Goal: Task Accomplishment & Management: Use online tool/utility

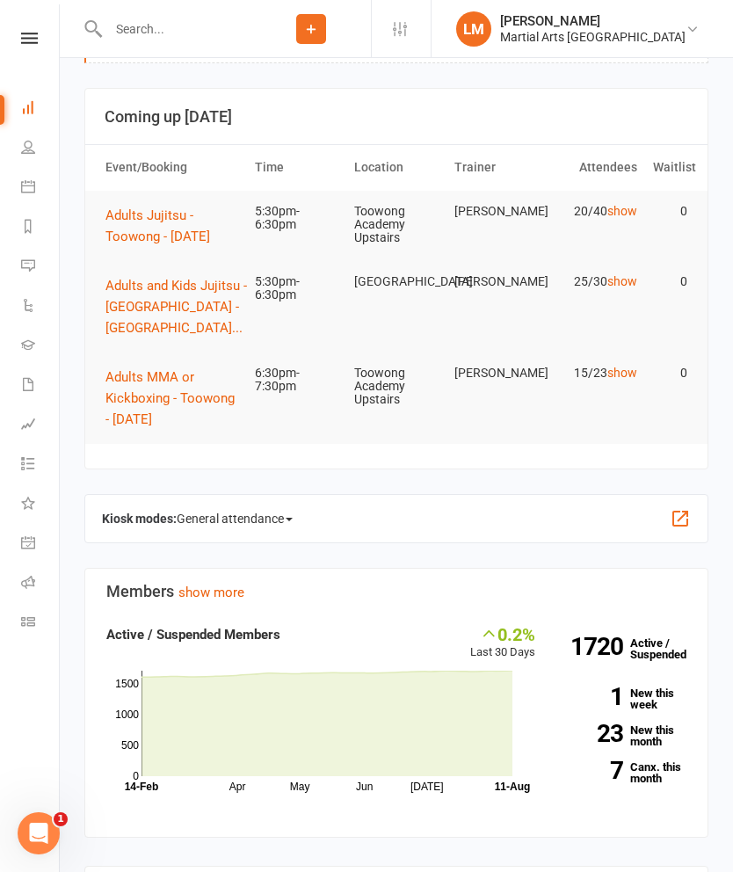
click at [168, 227] on span "Adults Jujitsu - Toowong - [DATE]" at bounding box center [157, 225] width 105 height 37
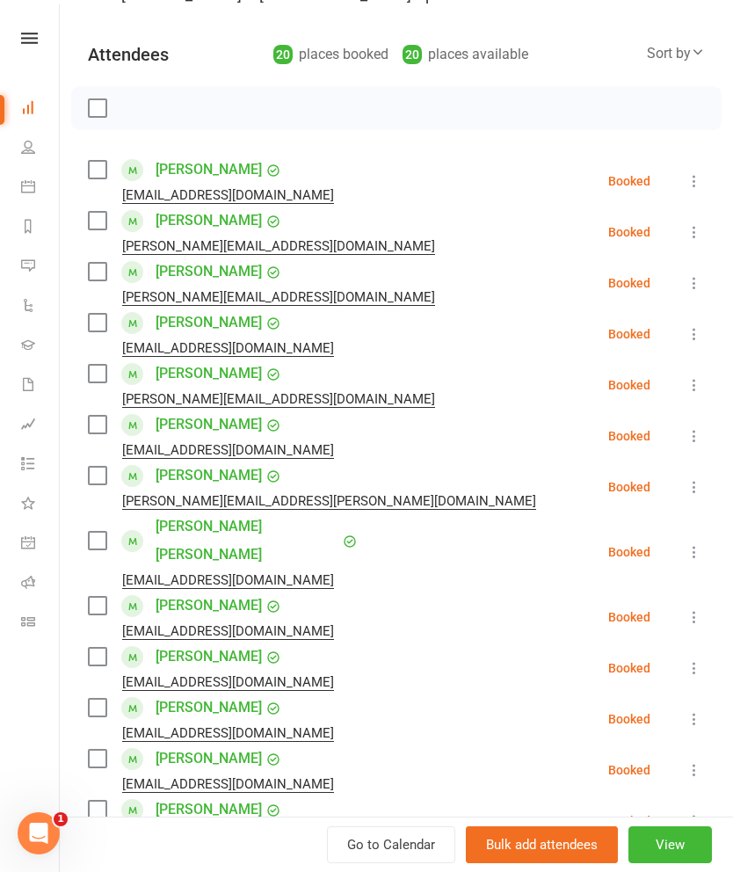
scroll to position [91, 0]
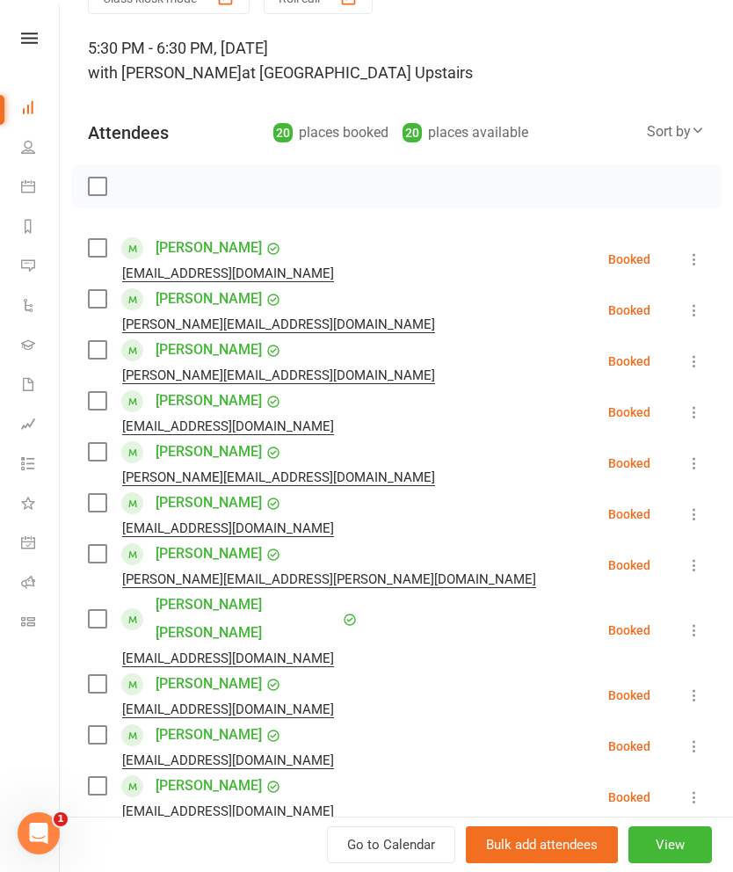
click at [105, 255] on label at bounding box center [97, 248] width 18 height 18
click at [100, 358] on label at bounding box center [97, 350] width 18 height 18
click at [98, 460] on label at bounding box center [97, 452] width 18 height 18
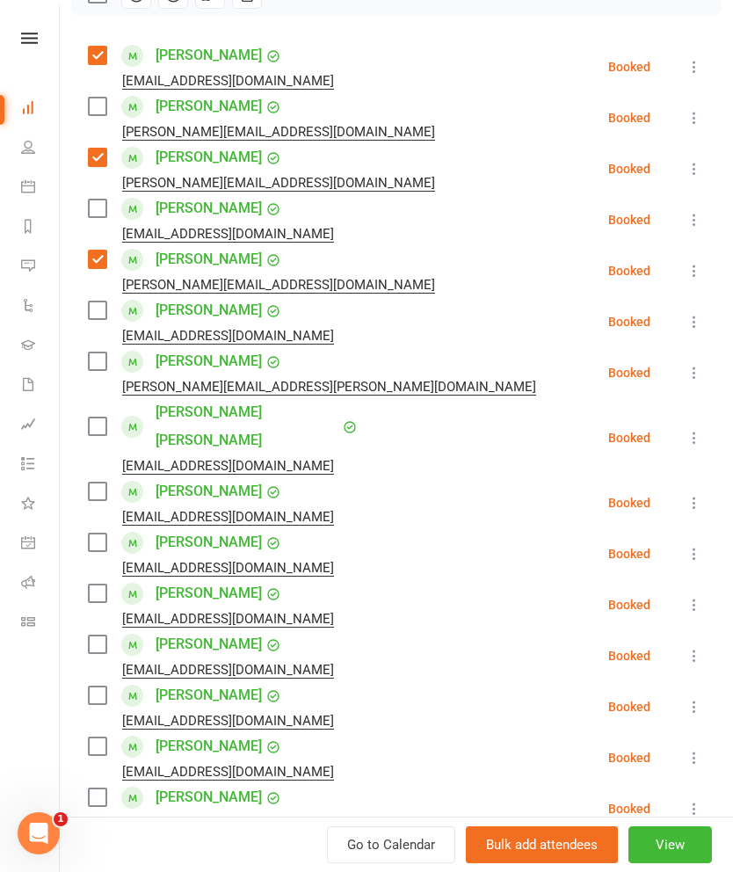
scroll to position [285, 0]
click at [100, 416] on label at bounding box center [97, 425] width 18 height 18
click at [100, 481] on label at bounding box center [97, 490] width 18 height 18
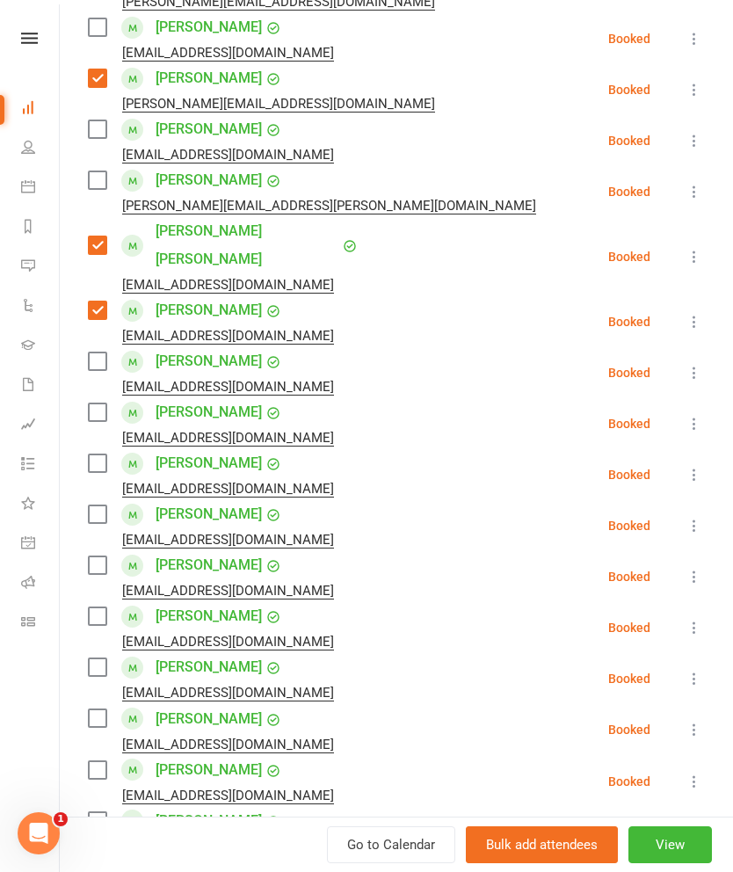
scroll to position [443, 0]
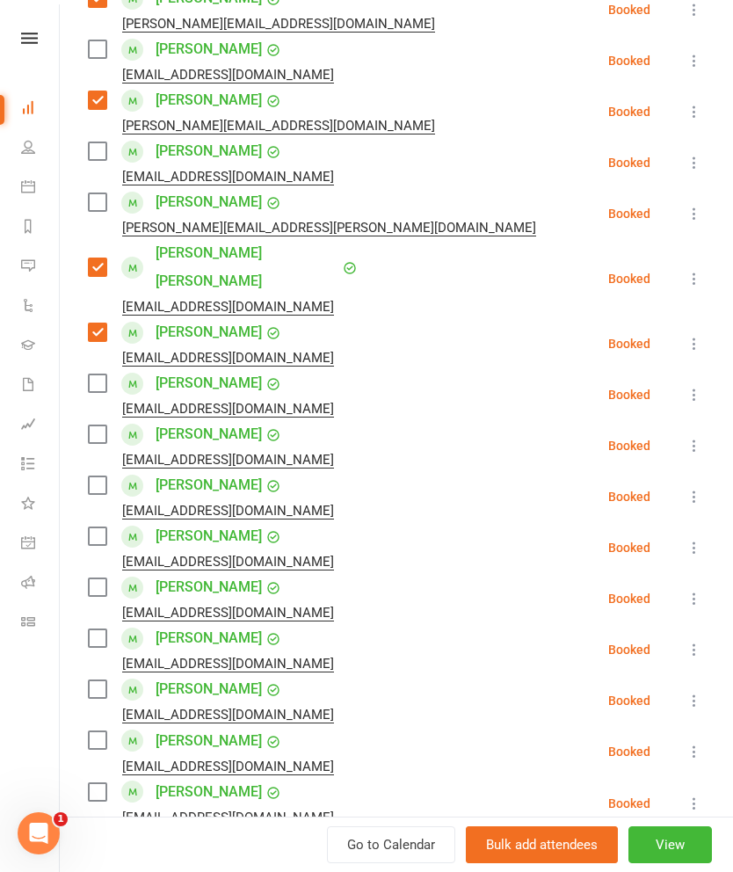
click at [103, 151] on label at bounding box center [97, 151] width 18 height 18
click at [93, 199] on label at bounding box center [97, 202] width 18 height 18
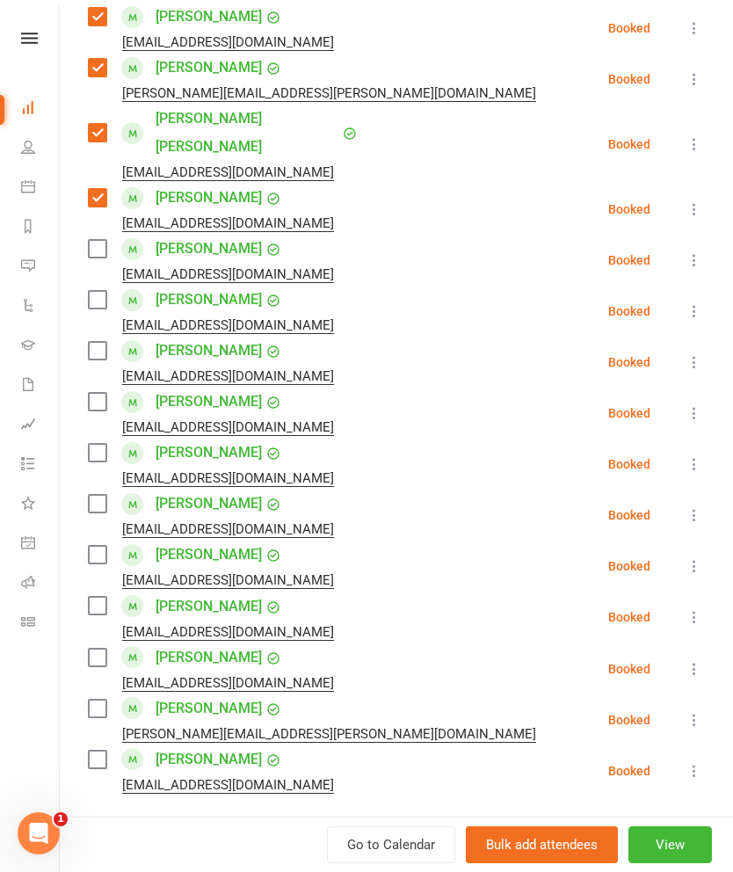
scroll to position [583, 0]
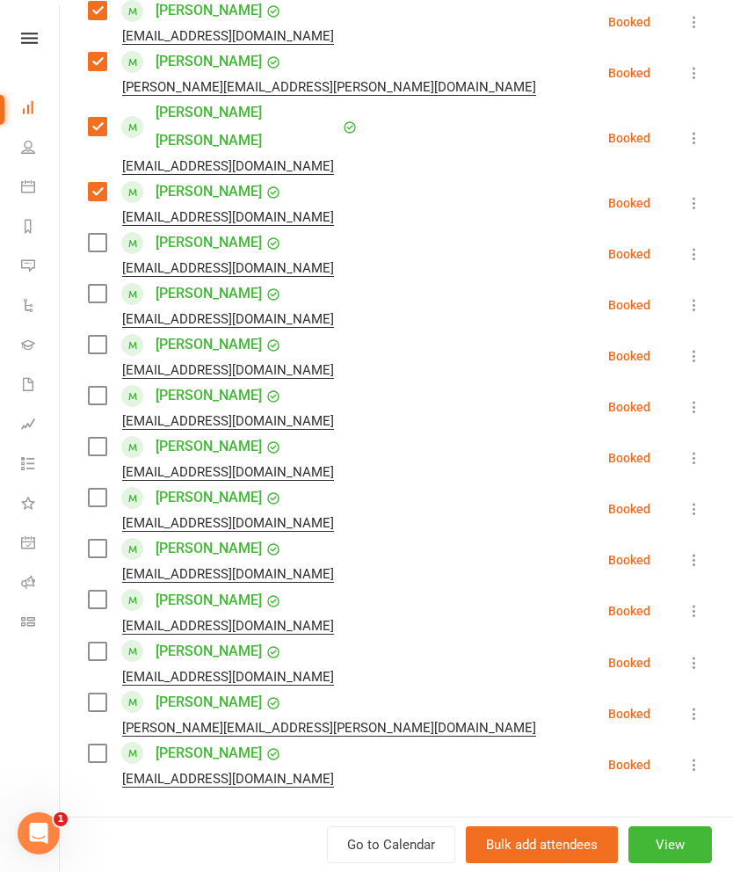
click at [100, 387] on label at bounding box center [97, 396] width 18 height 18
click at [100, 438] on label at bounding box center [97, 447] width 18 height 18
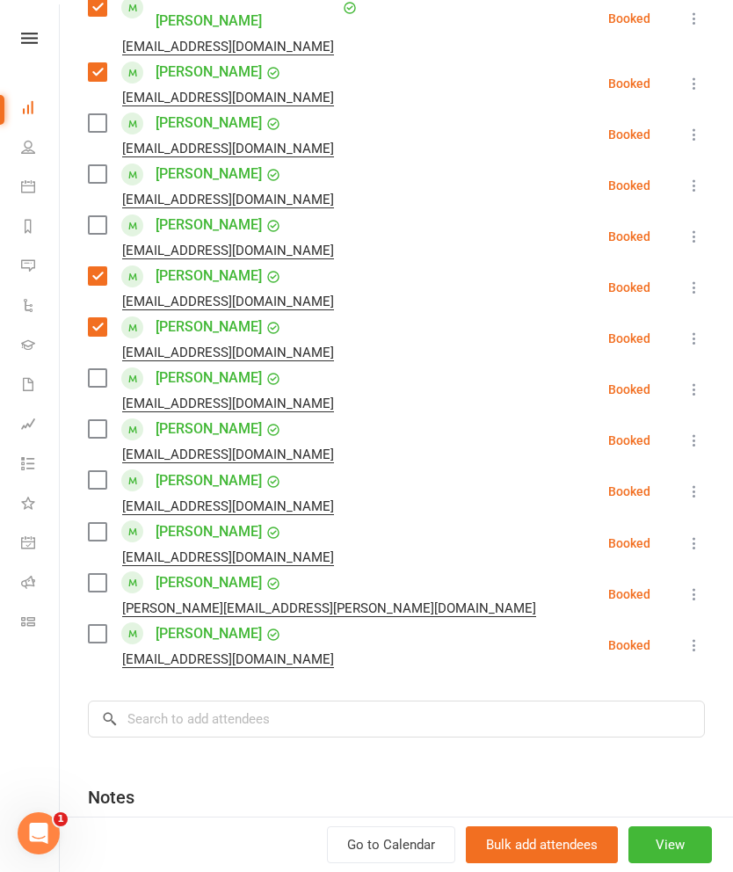
scroll to position [739, 0]
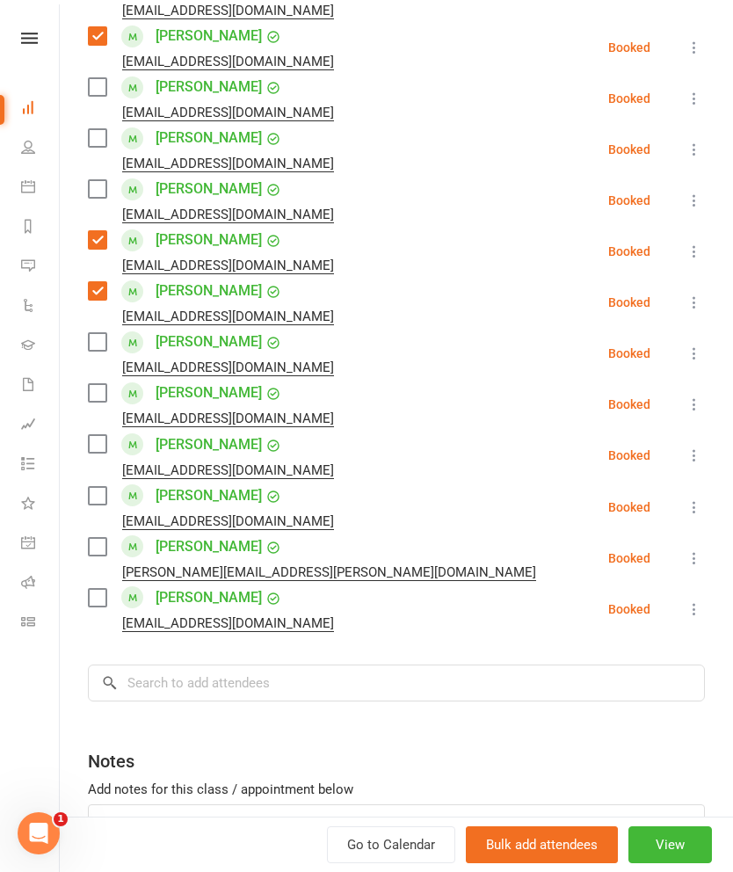
click at [100, 538] on label at bounding box center [97, 547] width 18 height 18
click at [91, 589] on label at bounding box center [97, 598] width 18 height 18
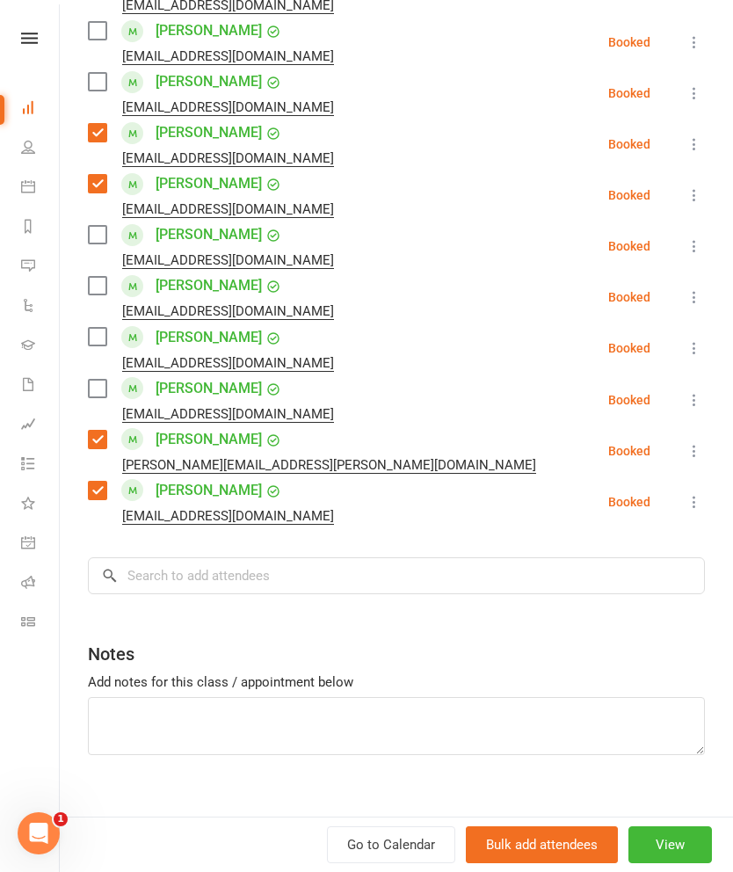
scroll to position [844, 0]
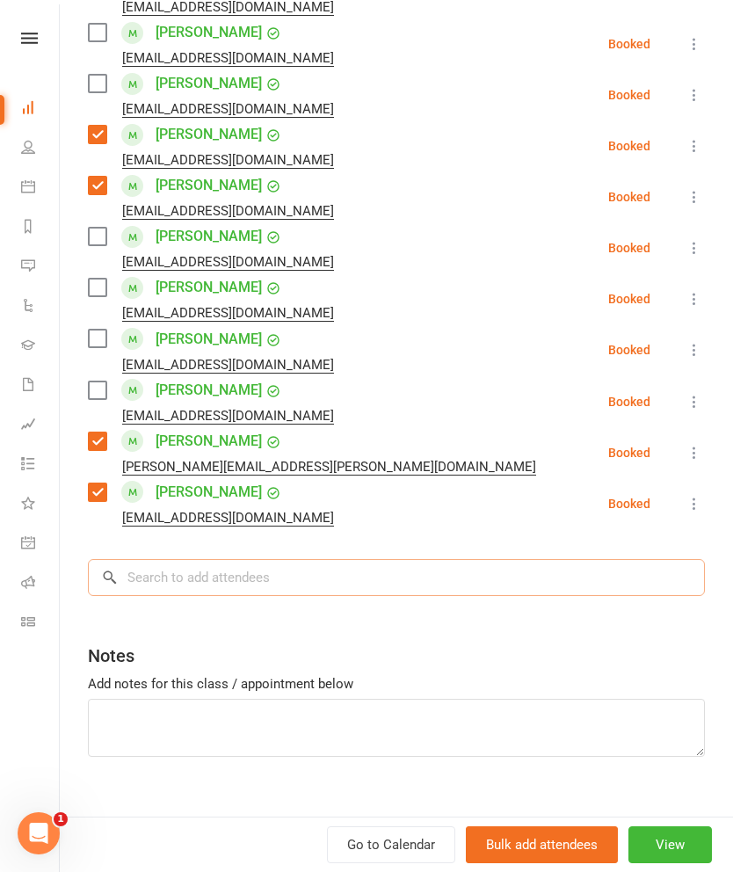
click at [561, 559] on input "search" at bounding box center [396, 577] width 617 height 37
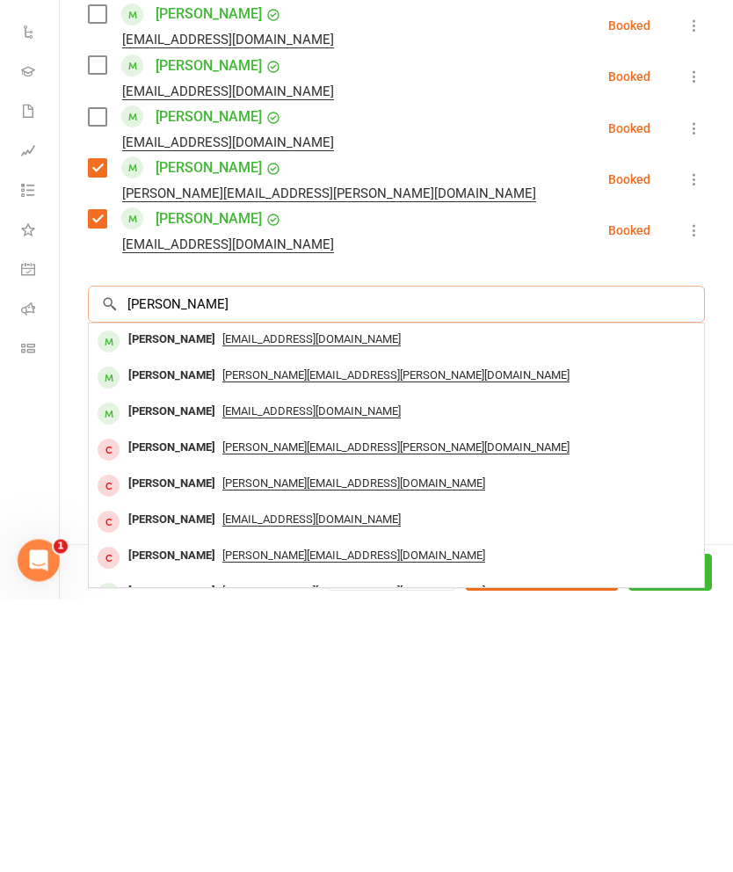
type input "[PERSON_NAME]"
click at [168, 600] on div "[PERSON_NAME]" at bounding box center [171, 612] width 101 height 25
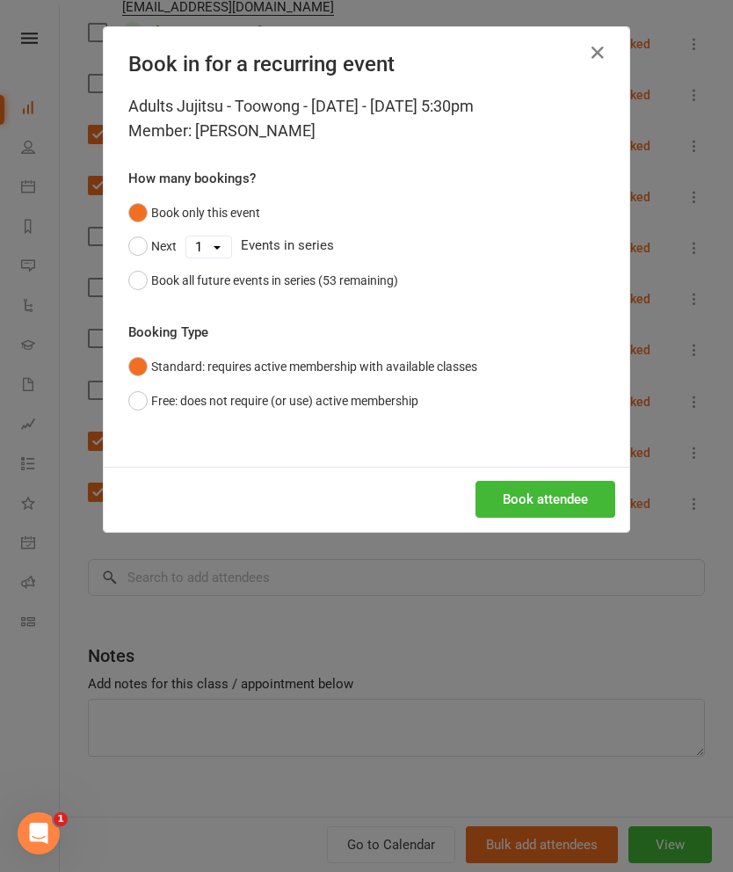
click at [568, 496] on button "Book attendee" at bounding box center [545, 499] width 140 height 37
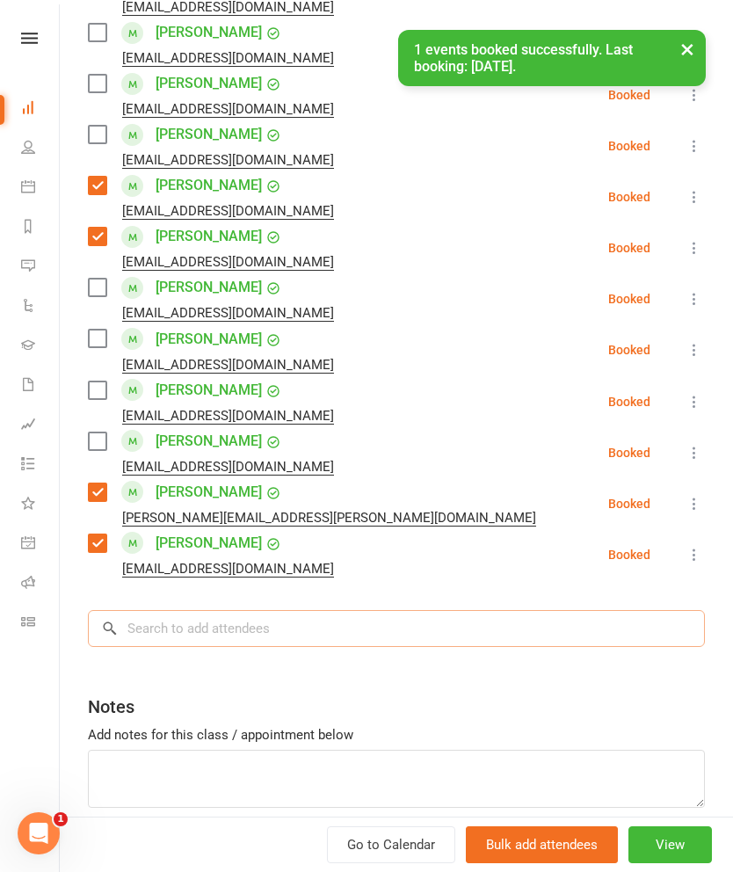
click at [585, 610] on input "search" at bounding box center [396, 628] width 617 height 37
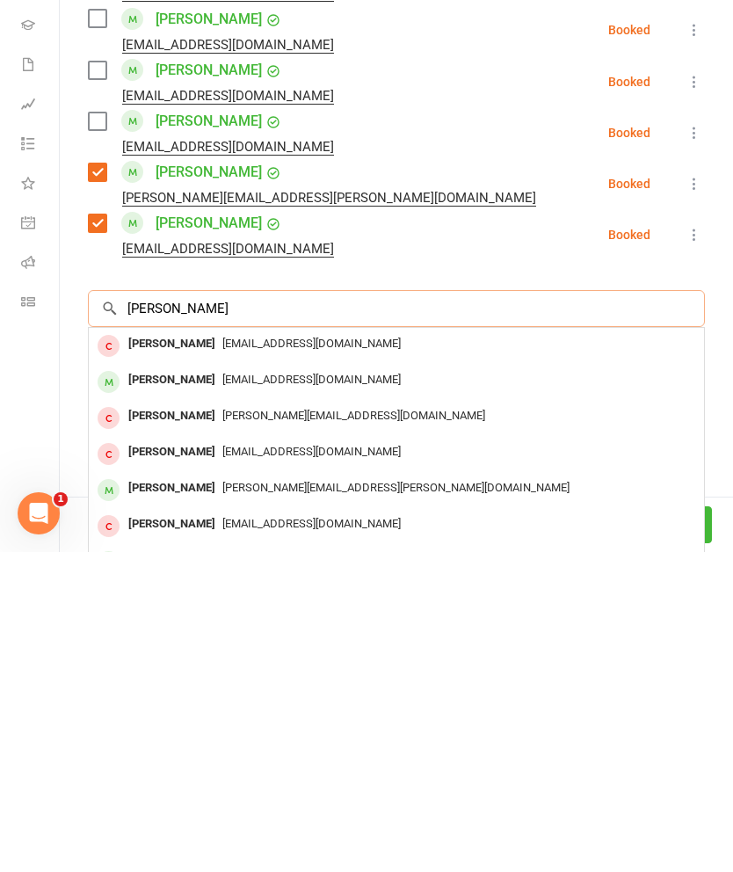
scroll to position [346, 0]
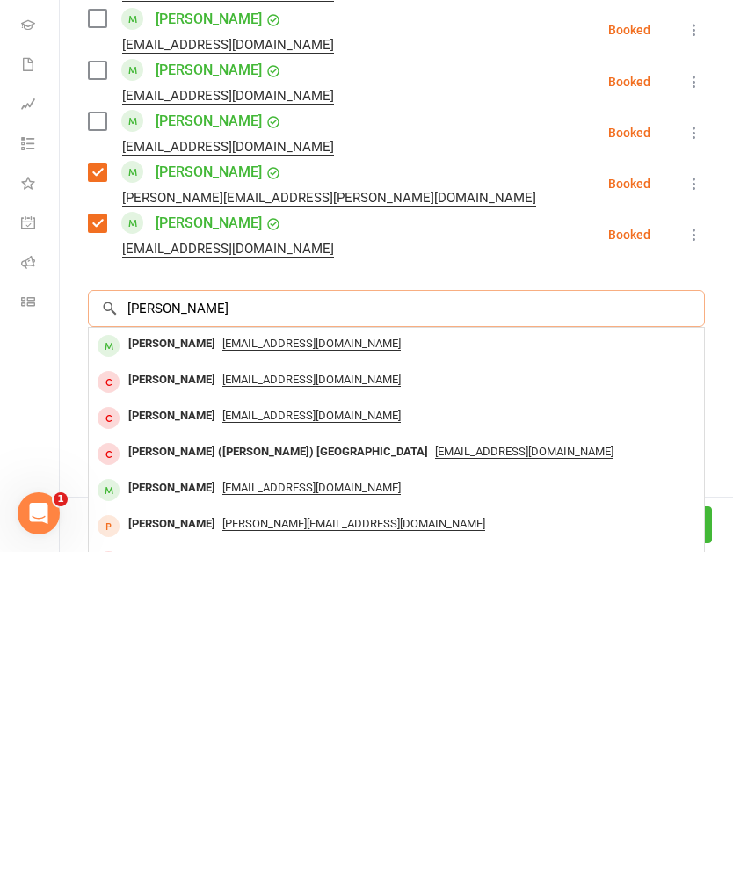
type input "[PERSON_NAME]"
click at [154, 651] on div "[PERSON_NAME]" at bounding box center [171, 663] width 101 height 25
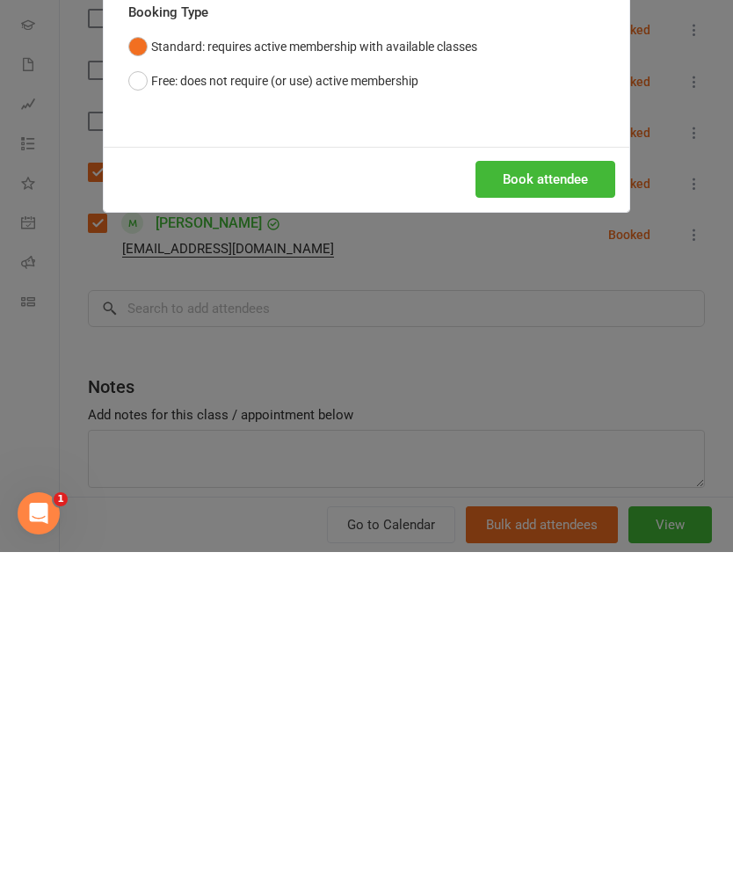
scroll to position [666, 0]
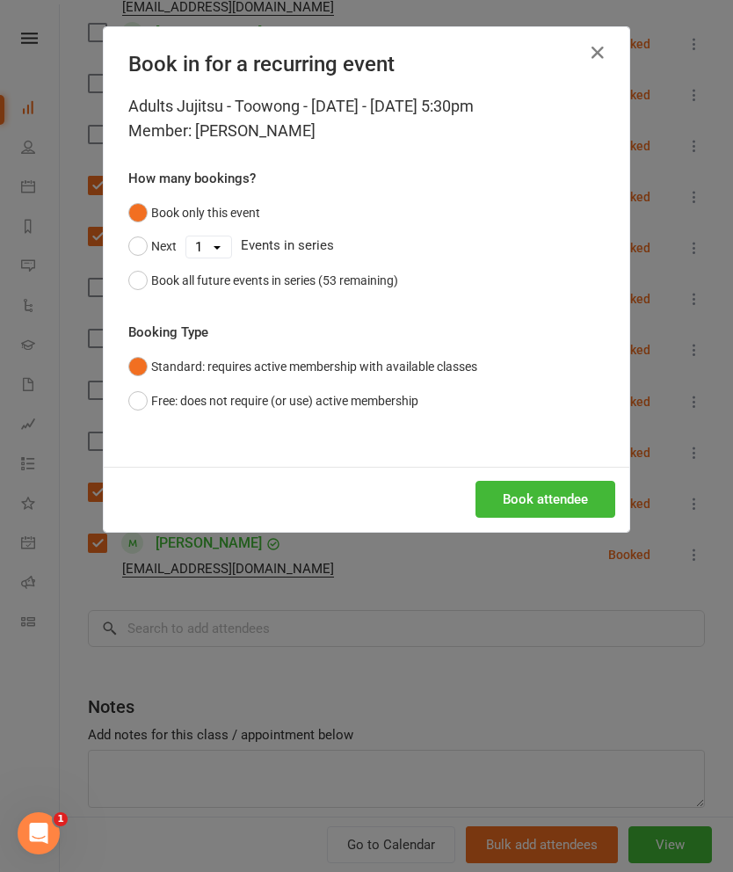
click at [569, 505] on button "Book attendee" at bounding box center [545, 499] width 140 height 37
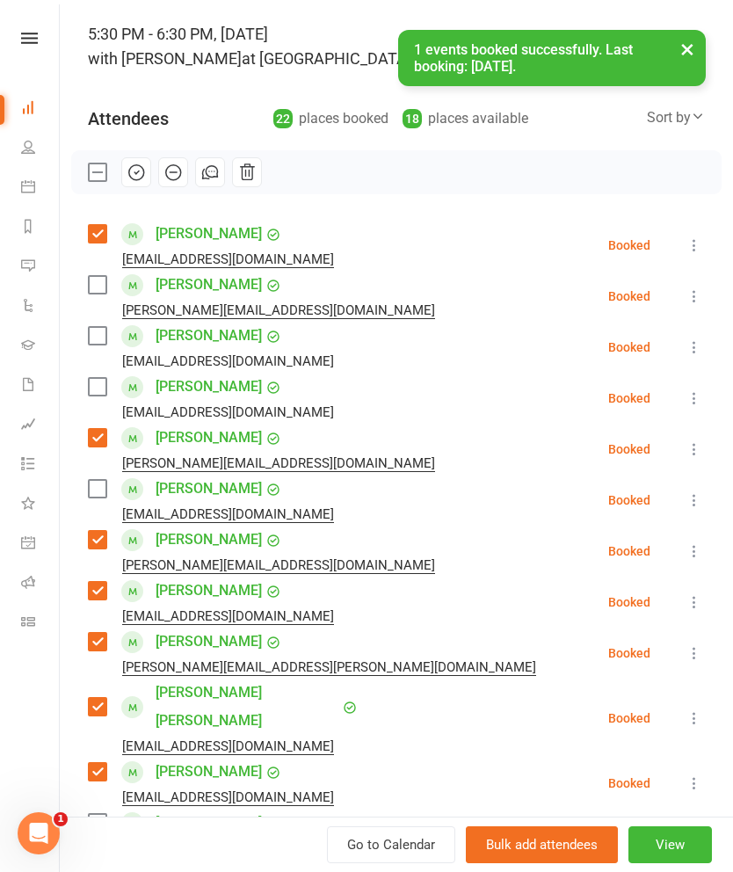
scroll to position [111, 0]
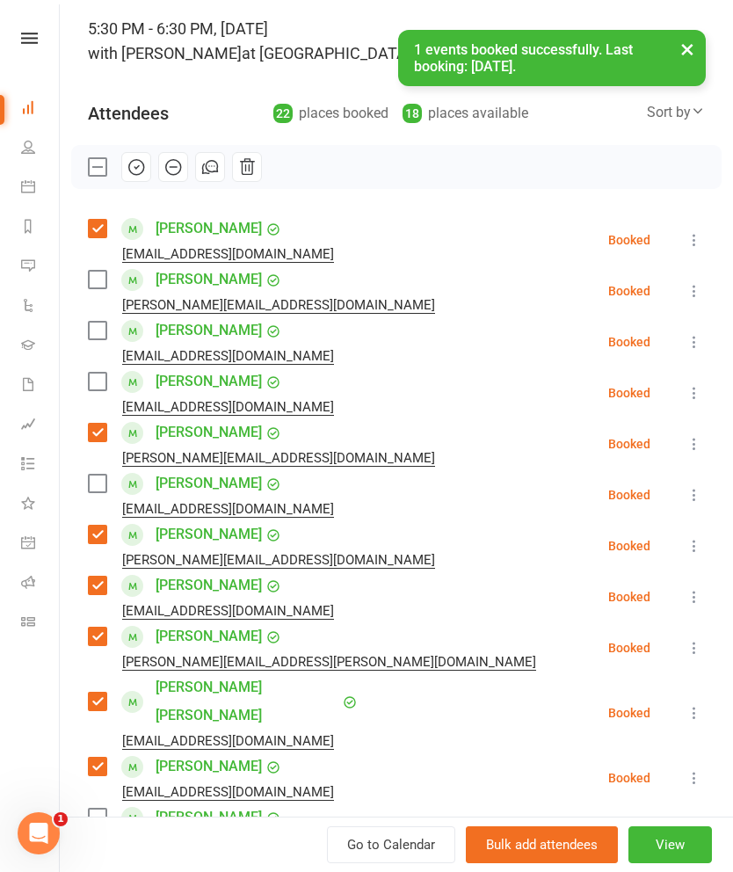
click at [103, 288] on label at bounding box center [97, 280] width 18 height 18
click at [98, 287] on label at bounding box center [97, 280] width 18 height 18
click at [105, 337] on label at bounding box center [97, 331] width 18 height 18
click at [97, 389] on label at bounding box center [97, 382] width 18 height 18
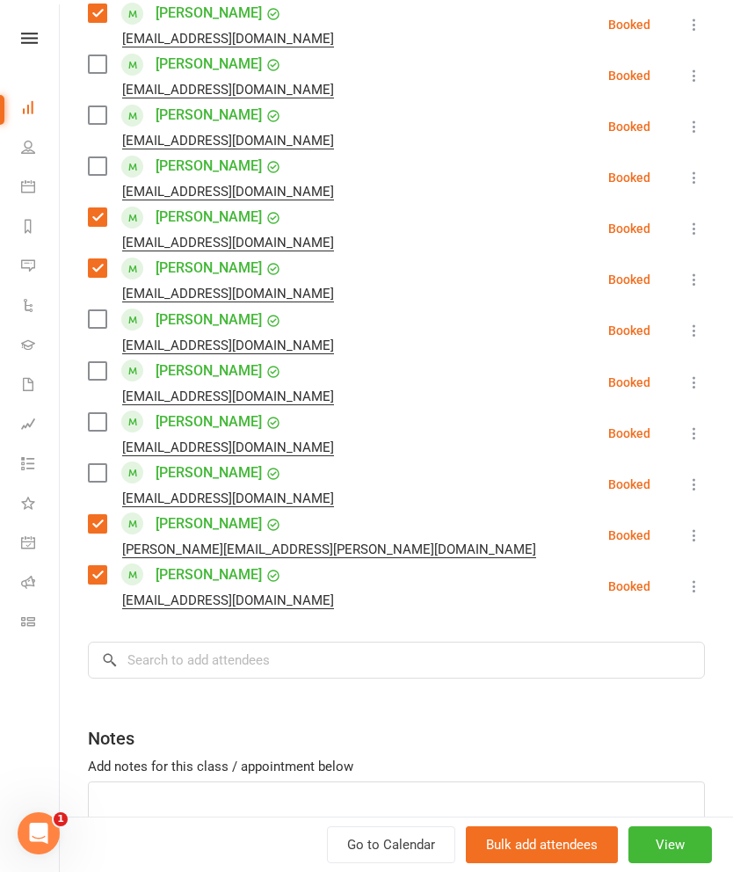
scroll to position [867, 0]
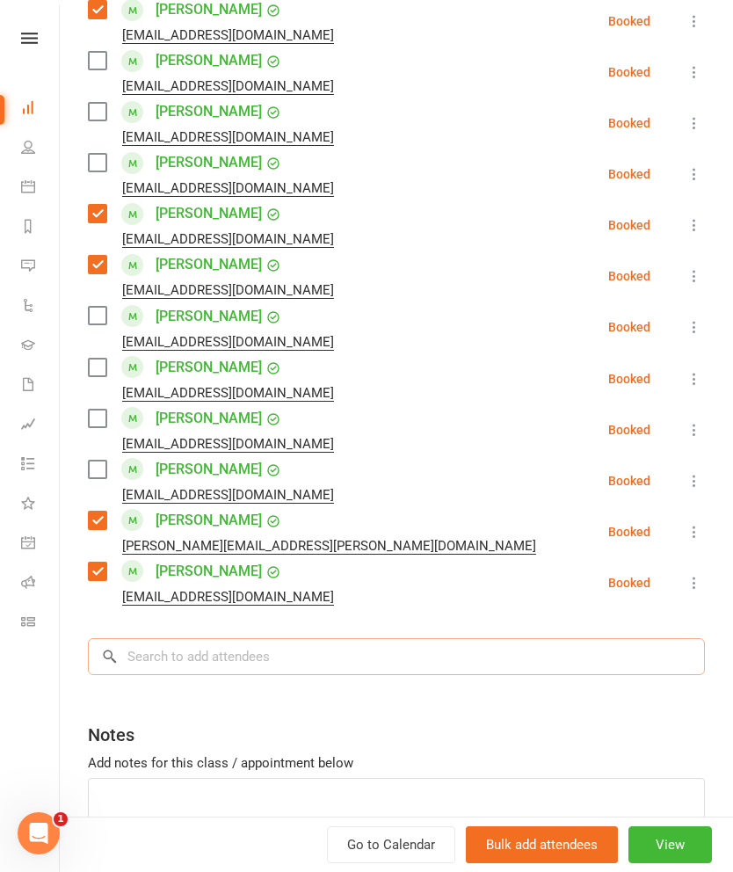
click at [564, 638] on input "search" at bounding box center [396, 656] width 617 height 37
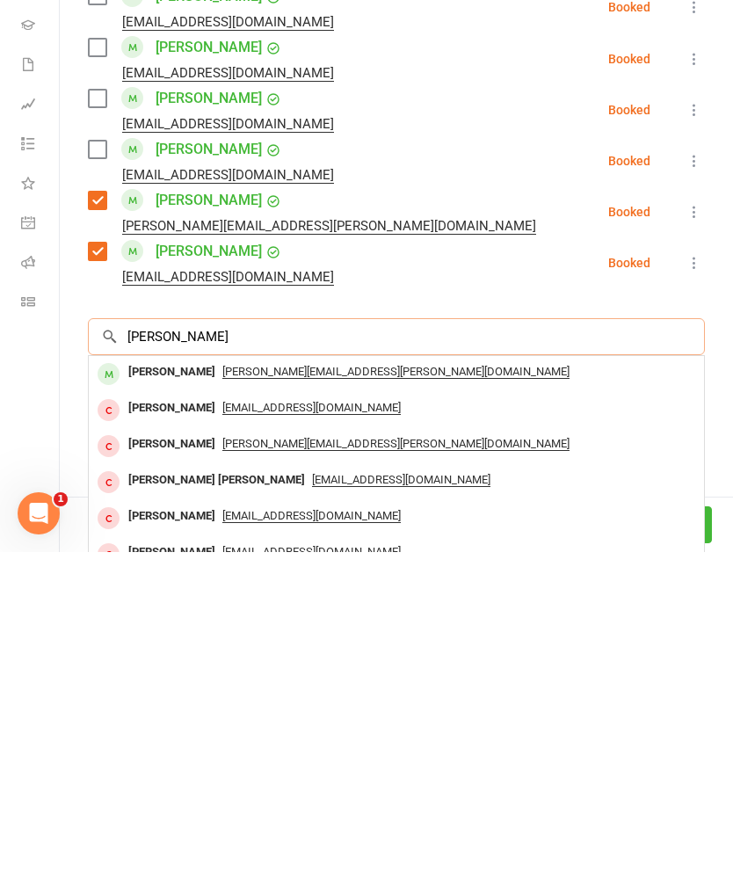
type input "[PERSON_NAME]"
click at [186, 679] on div "[PERSON_NAME]" at bounding box center [171, 691] width 101 height 25
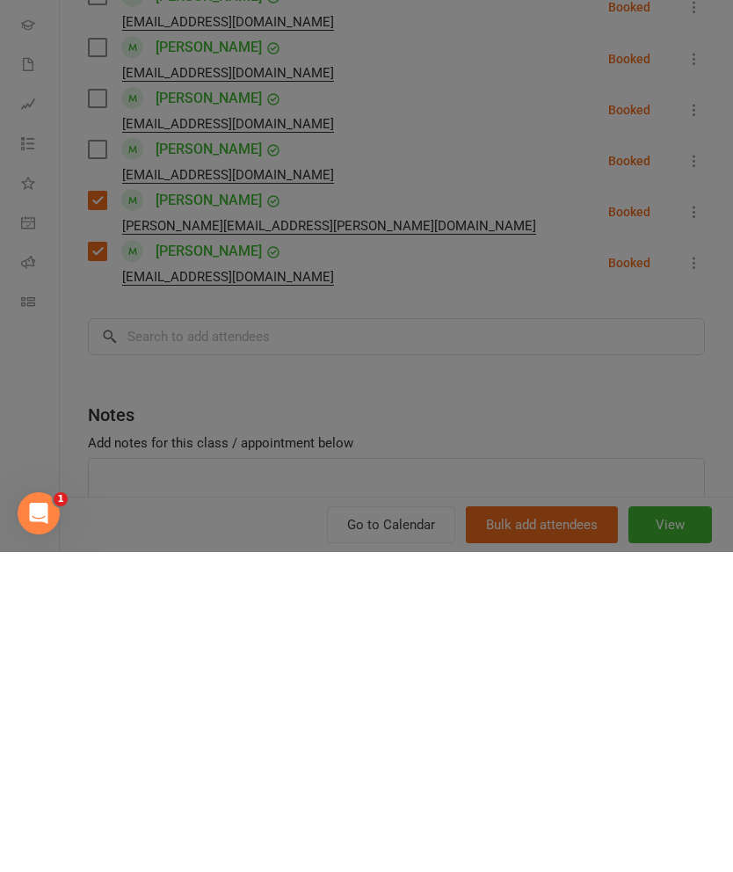
scroll to position [1018, 0]
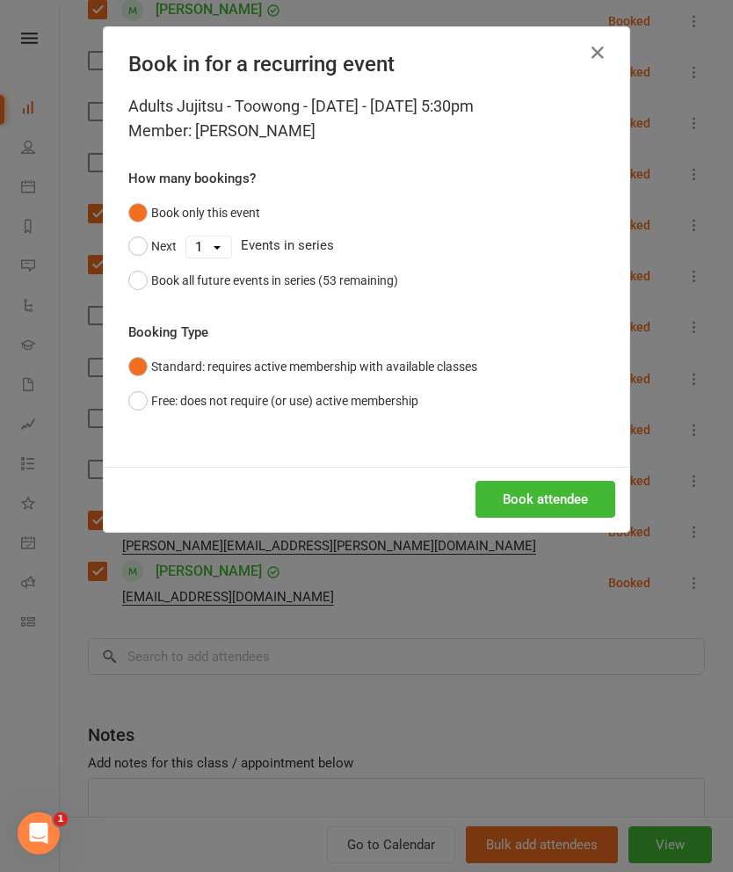
click at [597, 500] on button "Book attendee" at bounding box center [545, 499] width 140 height 37
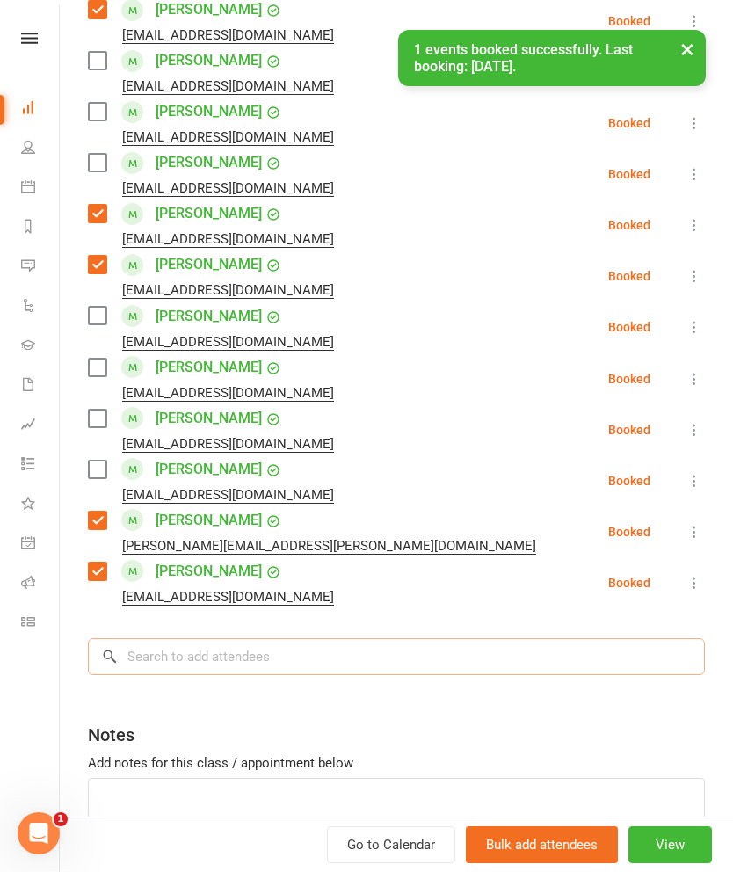
click at [624, 638] on input "search" at bounding box center [396, 656] width 617 height 37
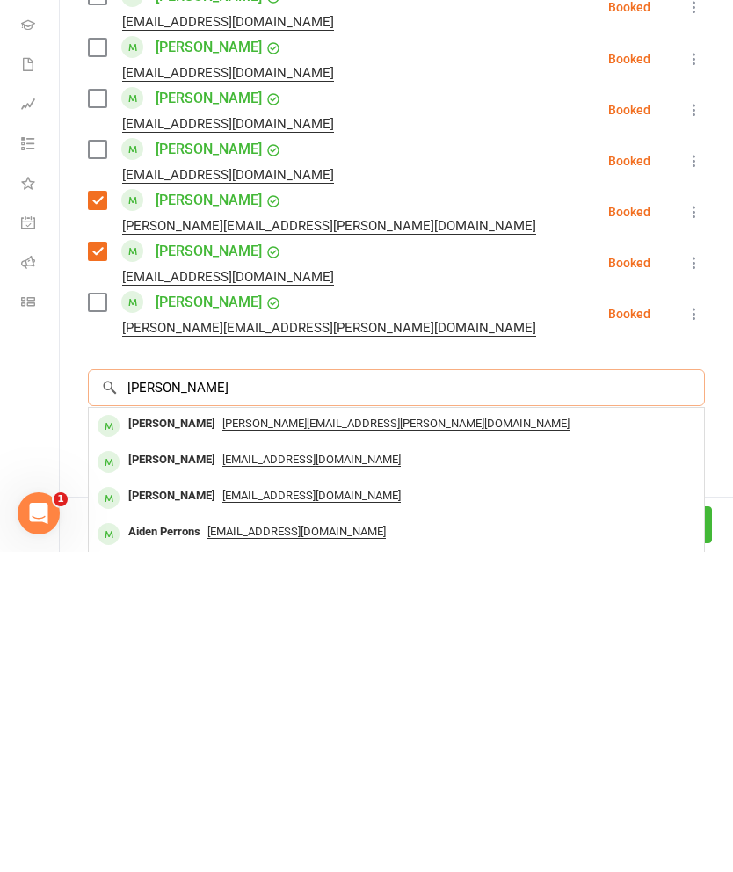
scroll to position [1051, 0]
type input "[PERSON_NAME]"
click at [177, 767] on div "[PERSON_NAME]" at bounding box center [171, 779] width 101 height 25
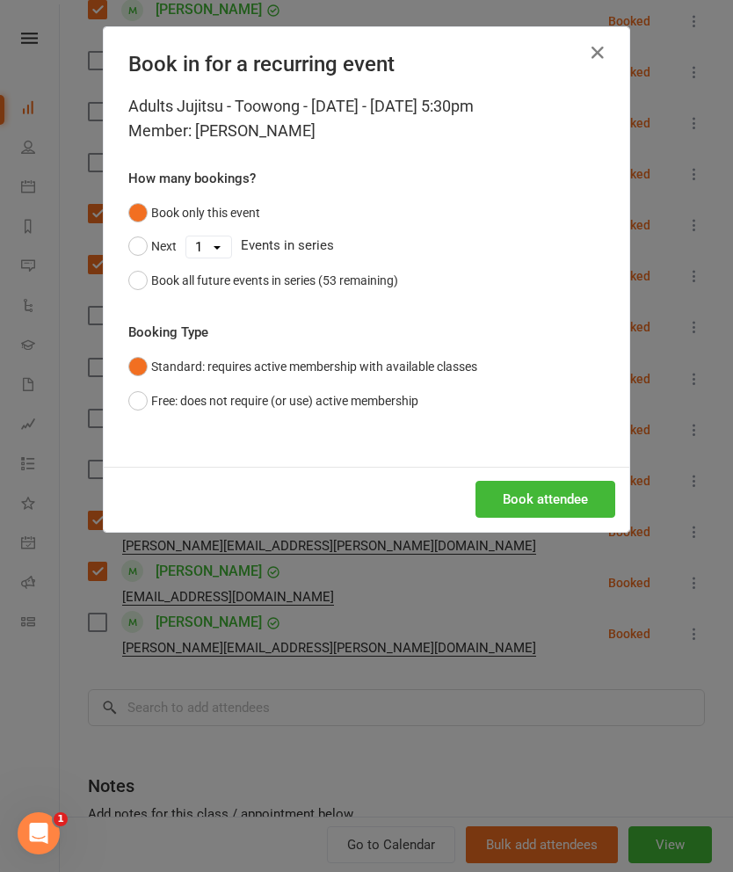
click at [549, 495] on button "Book attendee" at bounding box center [545, 499] width 140 height 37
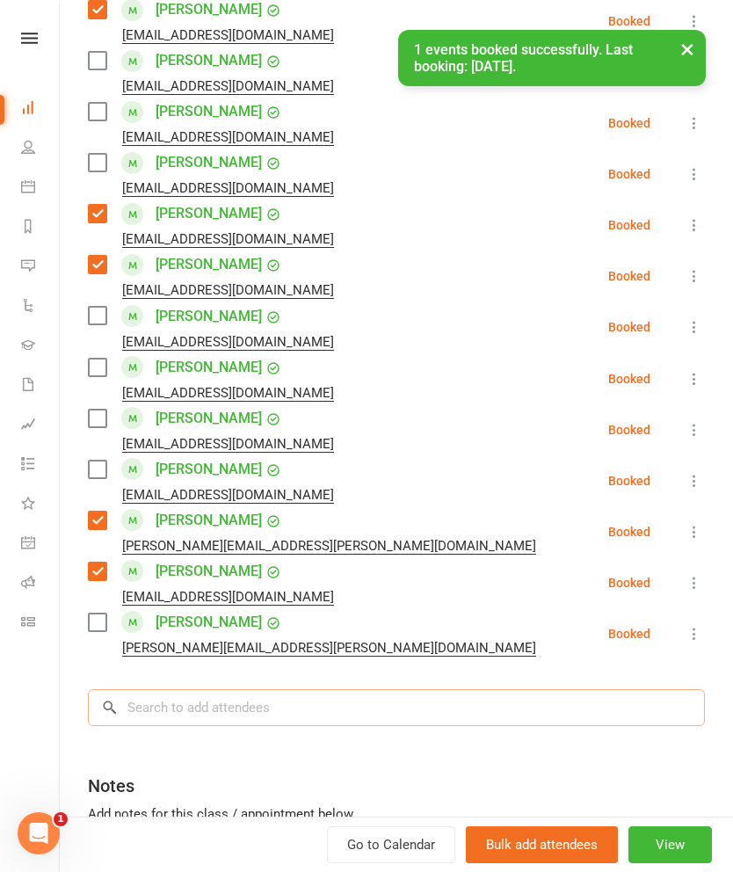
click at [579, 689] on input "search" at bounding box center [396, 707] width 617 height 37
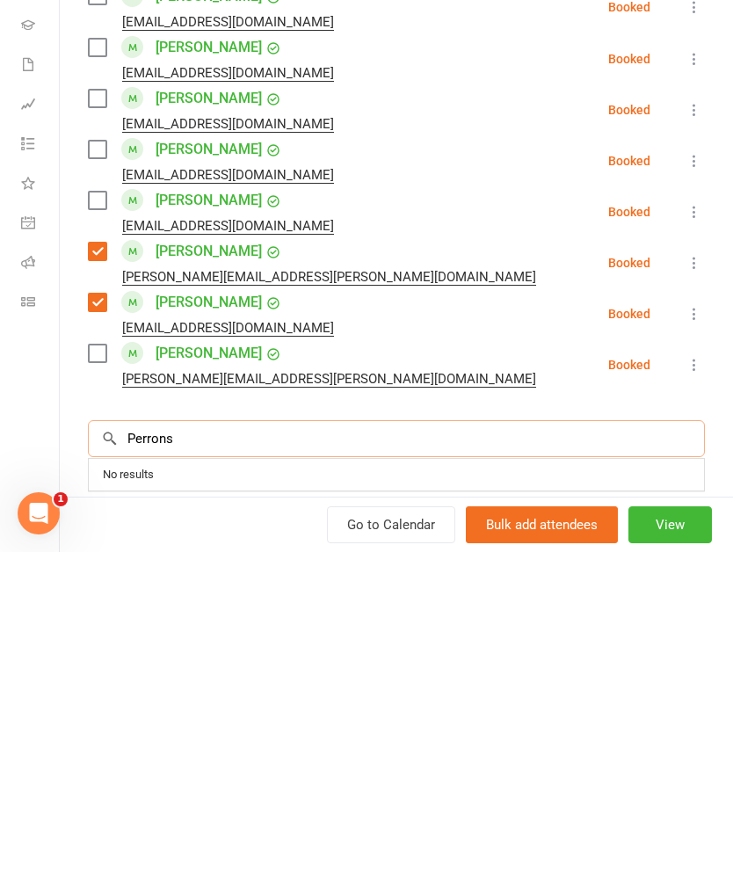
scroll to position [1454, 0]
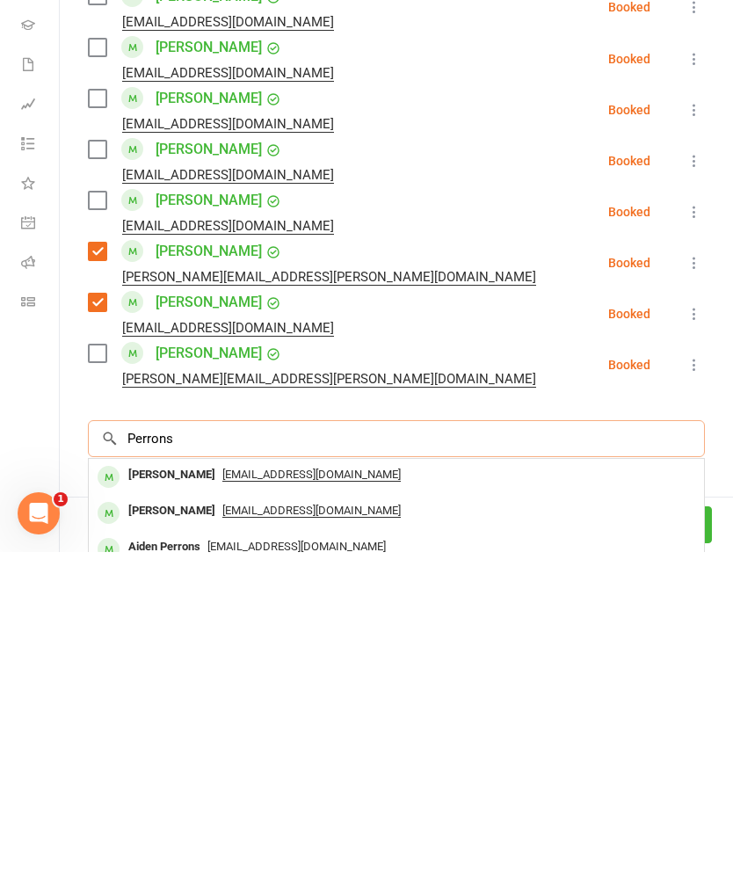
type input "Perrons"
click at [180, 782] on div "[PERSON_NAME]" at bounding box center [171, 794] width 101 height 25
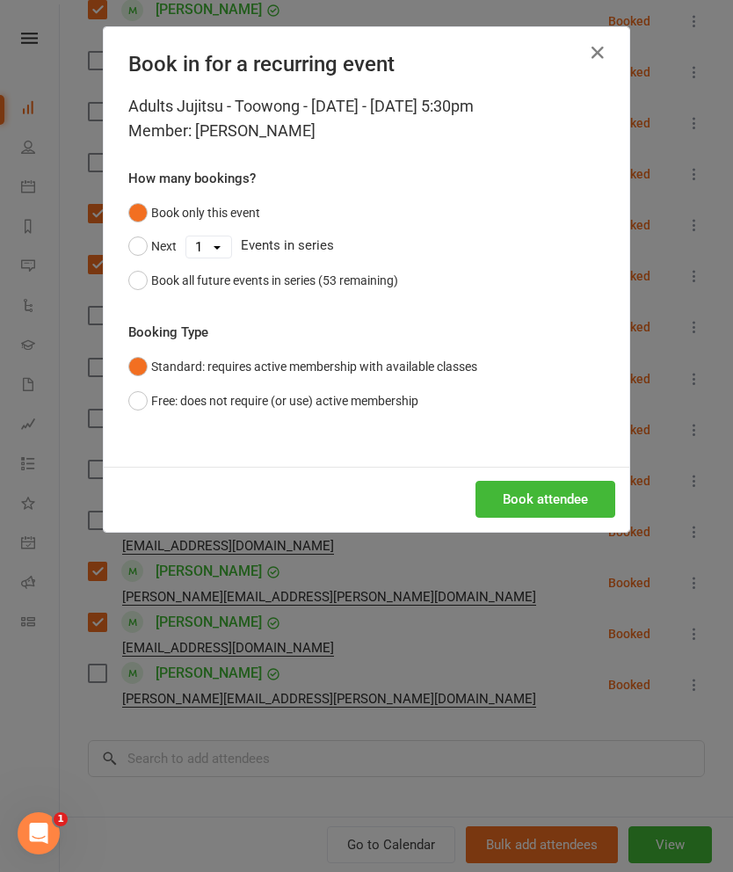
click at [573, 513] on button "Book attendee" at bounding box center [545, 499] width 140 height 37
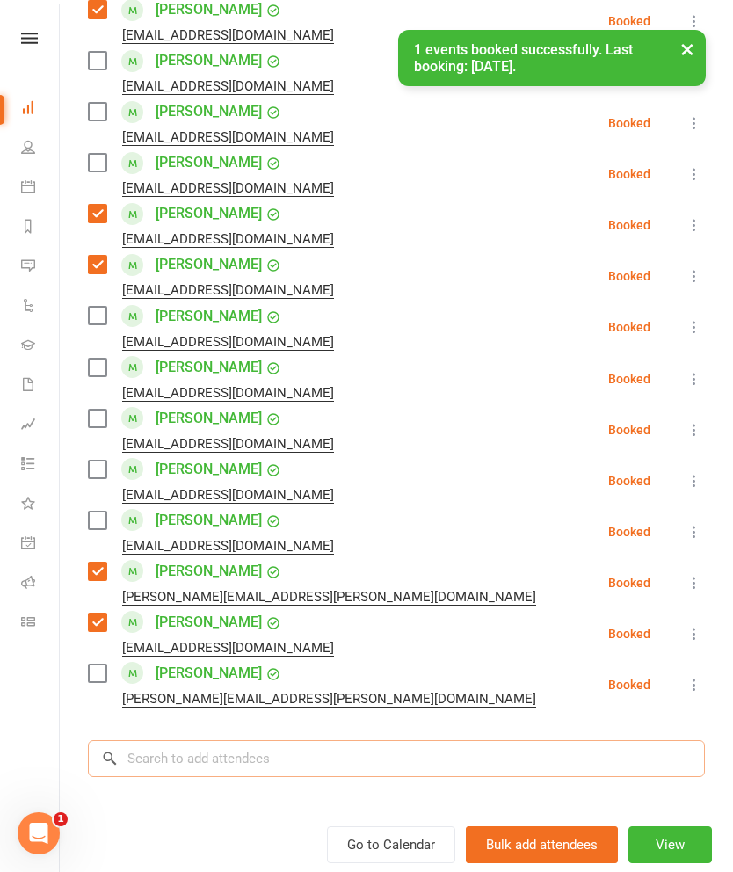
click at [558, 742] on input "search" at bounding box center [396, 758] width 617 height 37
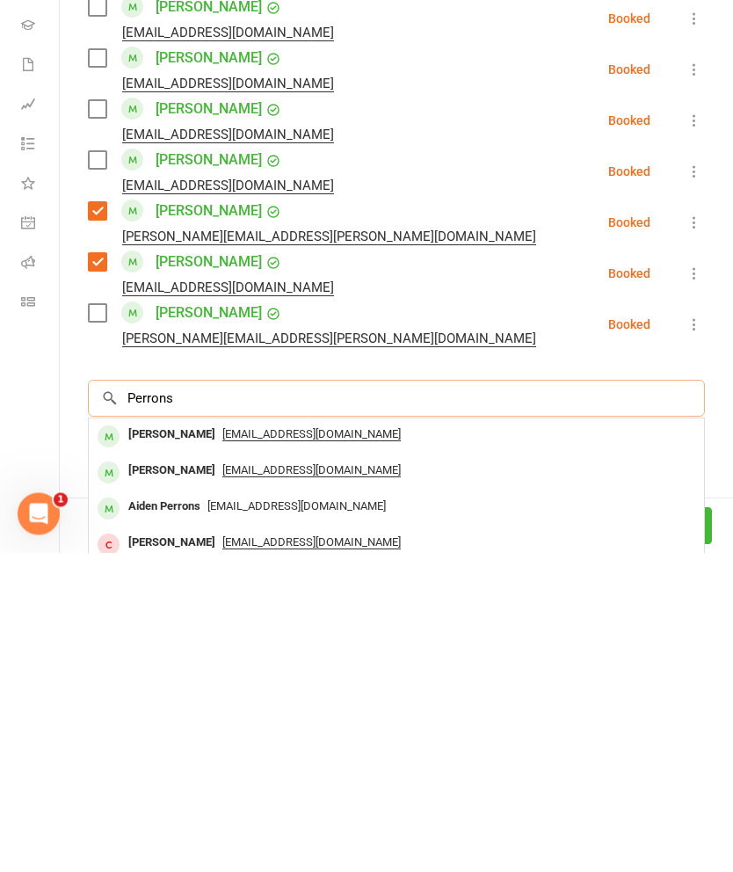
scroll to position [965, 0]
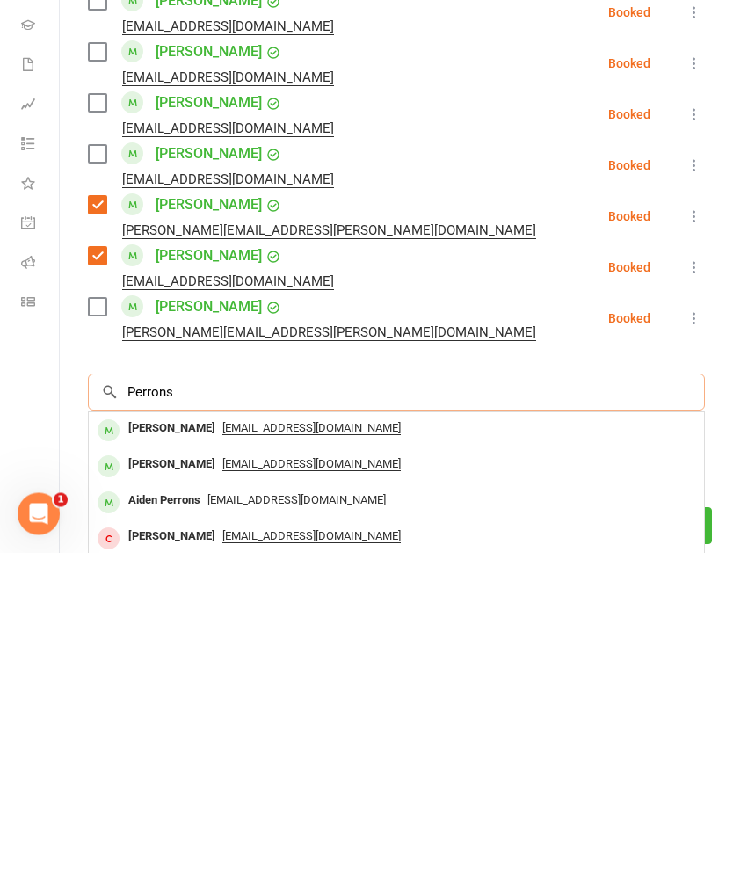
type input "Perrons"
click at [146, 807] on div "Aiden Perrons" at bounding box center [164, 819] width 86 height 25
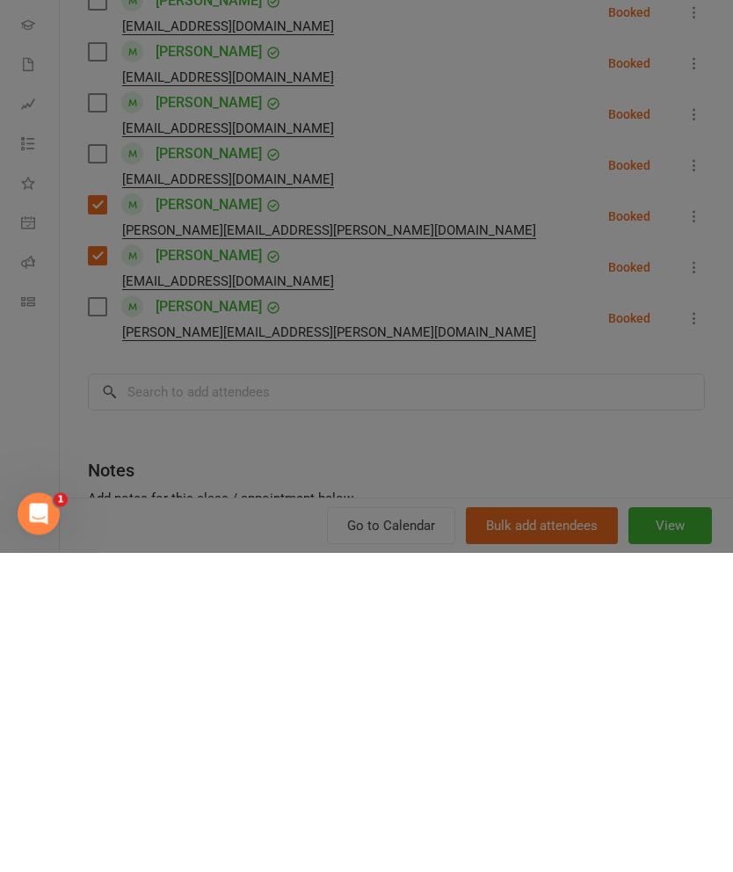
scroll to position [2160, 0]
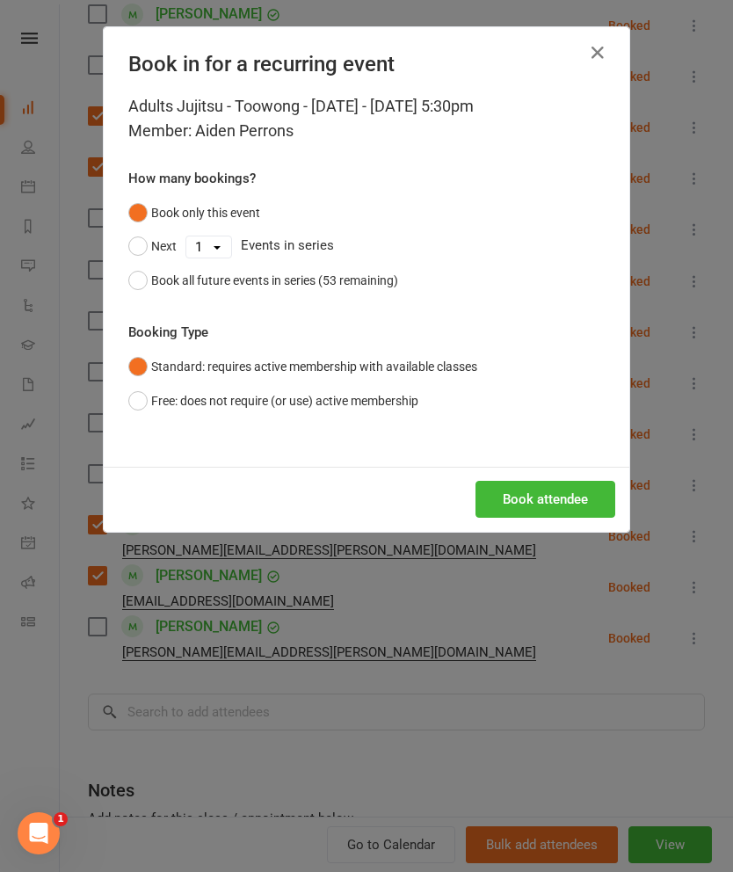
click at [567, 486] on button "Book attendee" at bounding box center [545, 499] width 140 height 37
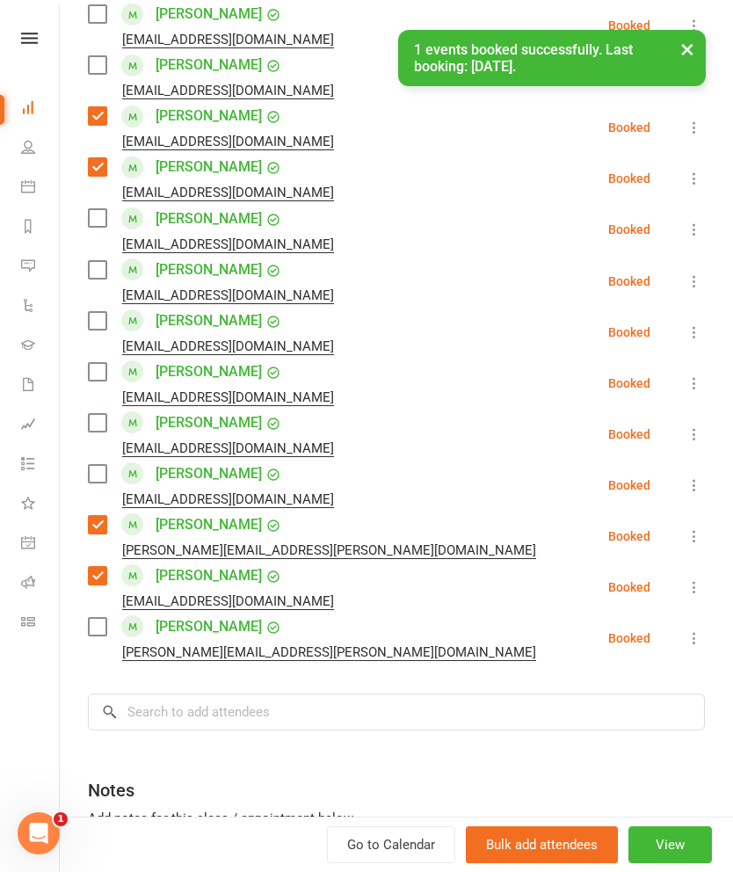
click at [105, 618] on label at bounding box center [97, 627] width 18 height 18
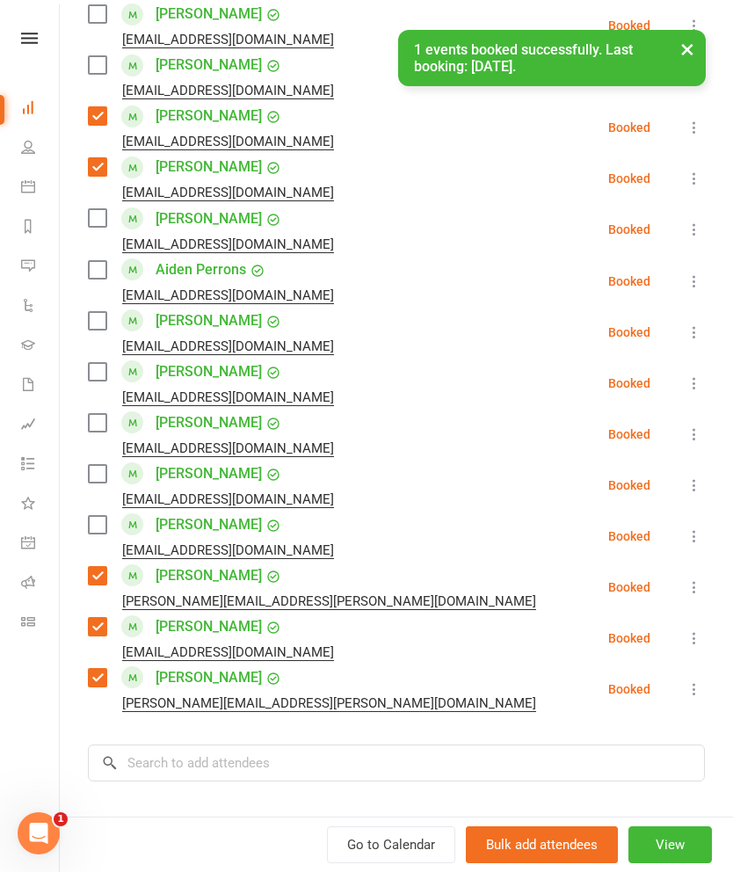
click at [101, 261] on label at bounding box center [97, 270] width 18 height 18
click at [102, 312] on label at bounding box center [97, 321] width 18 height 18
click at [90, 363] on label at bounding box center [97, 372] width 18 height 18
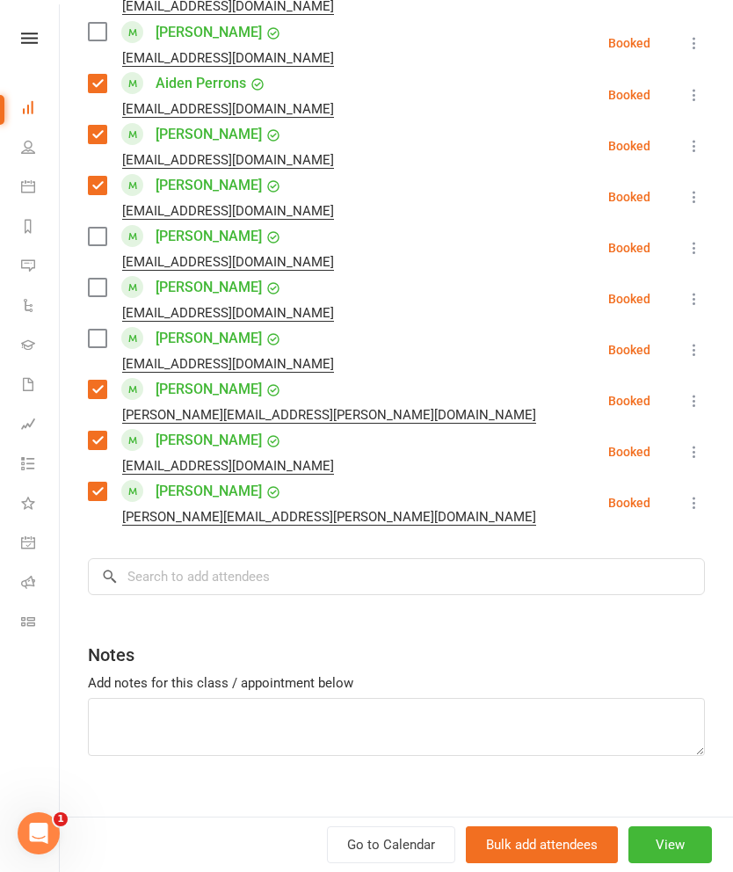
scroll to position [1150, 0]
click at [607, 559] on input "search" at bounding box center [396, 577] width 617 height 37
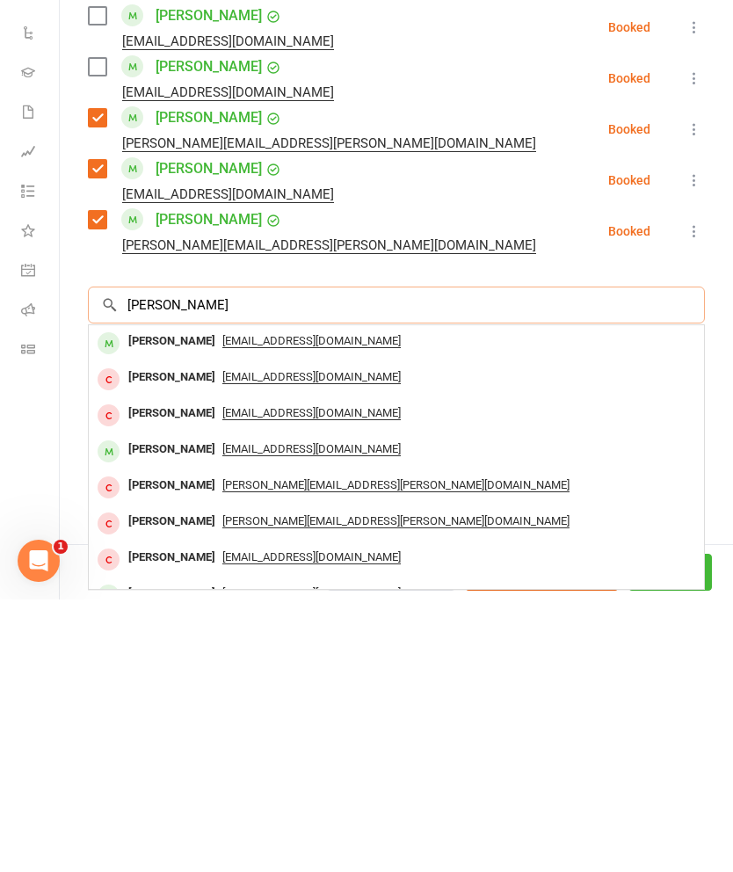
type input "[PERSON_NAME]"
click at [186, 601] on div "[PERSON_NAME]" at bounding box center [171, 613] width 101 height 25
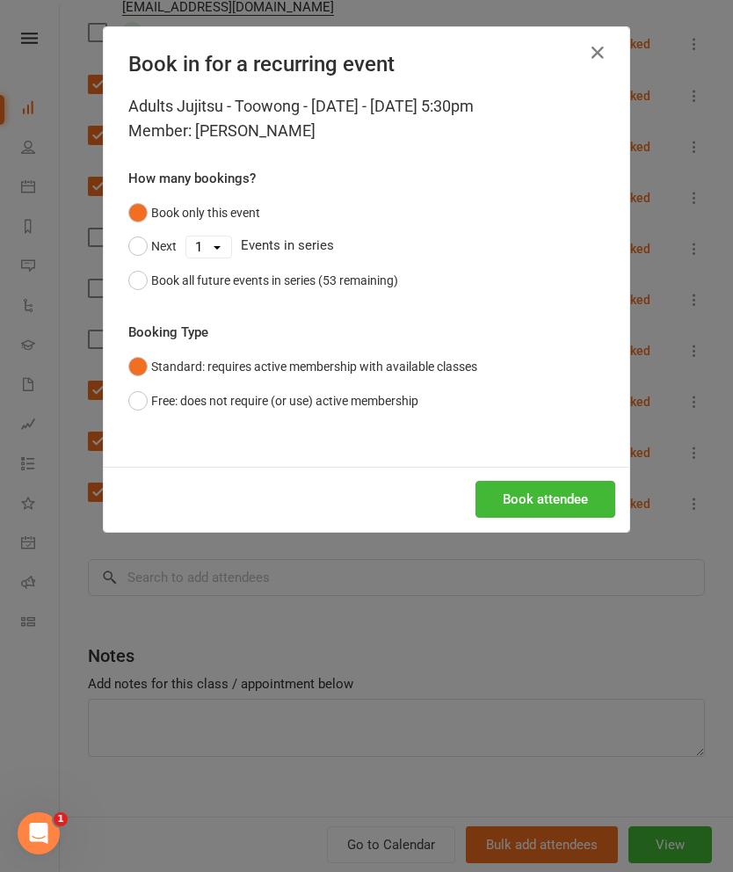
click at [576, 496] on button "Book attendee" at bounding box center [545, 499] width 140 height 37
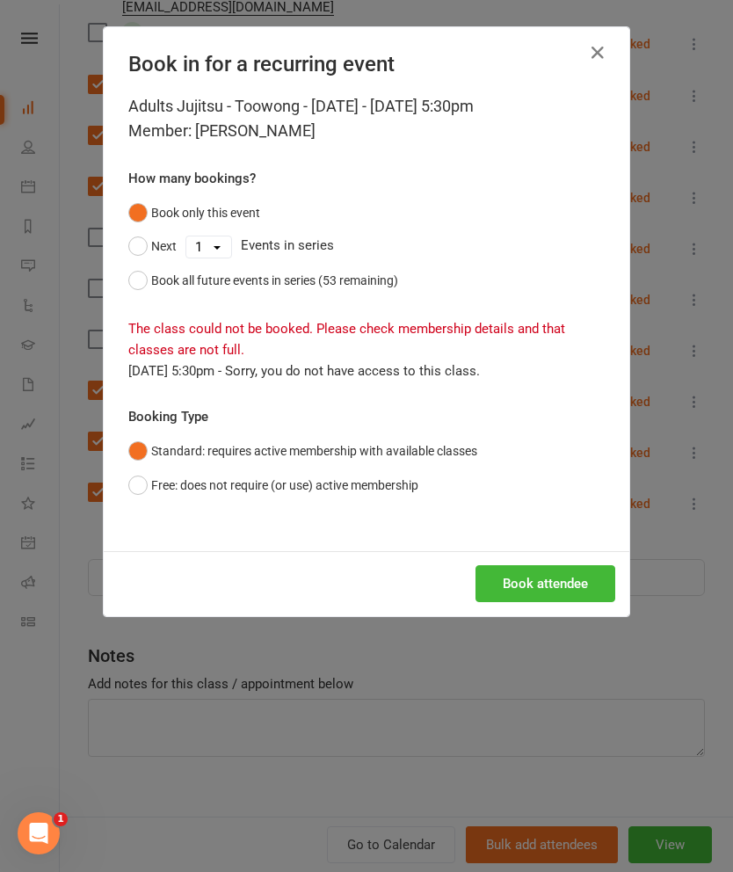
click at [186, 489] on button "Free: does not require (or use) active membership" at bounding box center [273, 484] width 290 height 33
click at [571, 595] on button "Book attendee" at bounding box center [545, 583] width 140 height 37
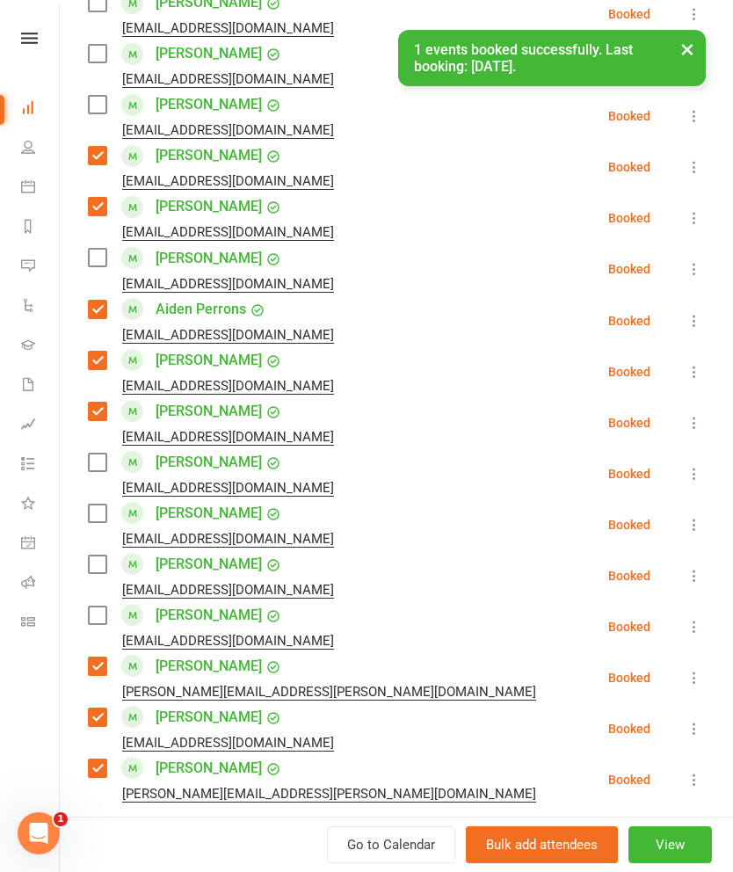
scroll to position [947, 0]
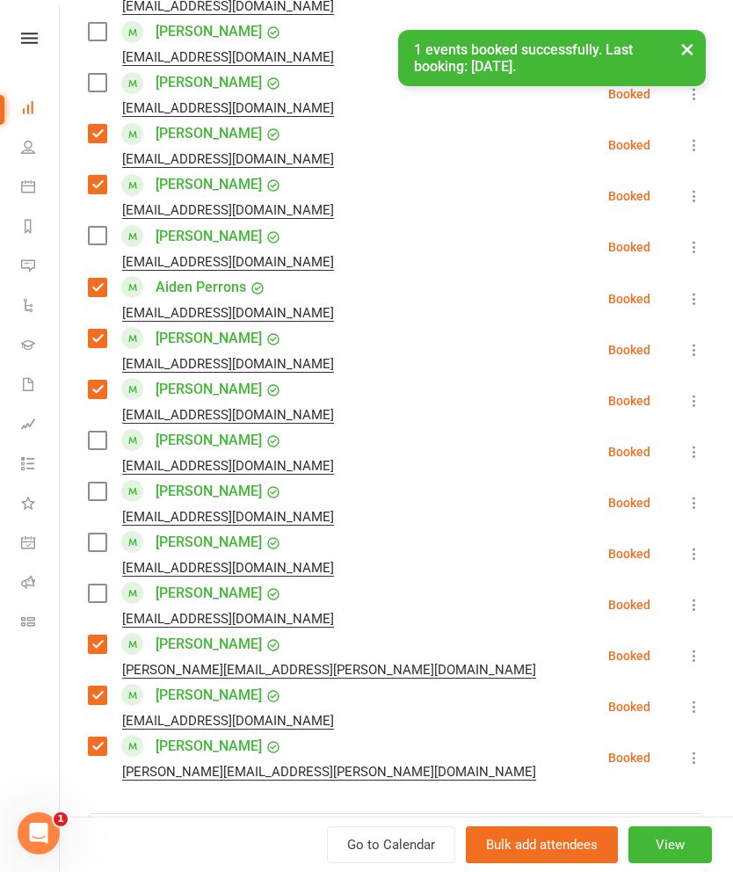
click at [105, 482] on label at bounding box center [97, 491] width 18 height 18
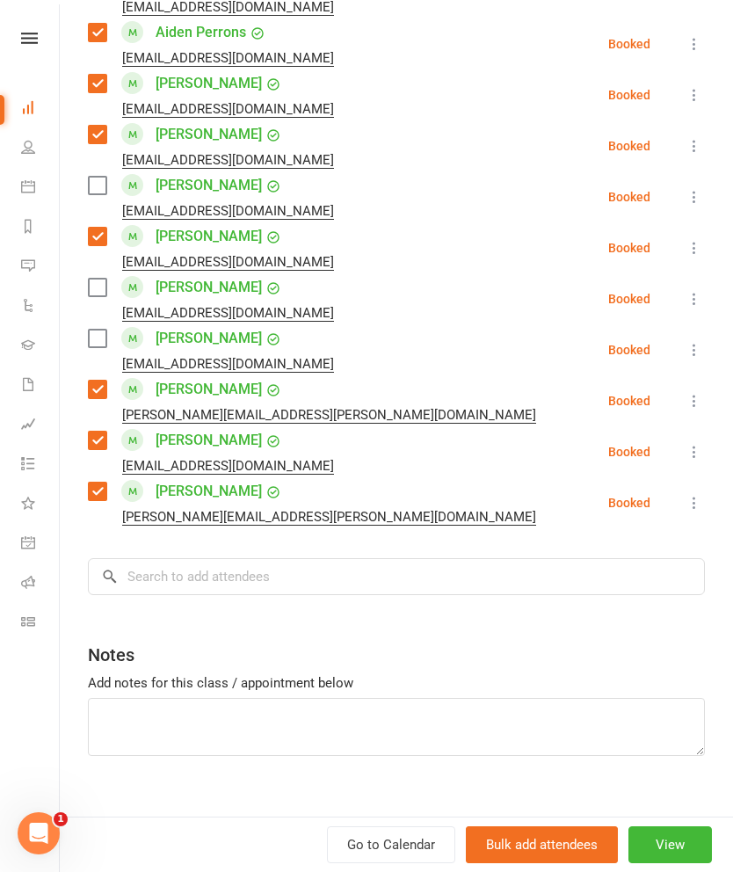
scroll to position [1201, 0]
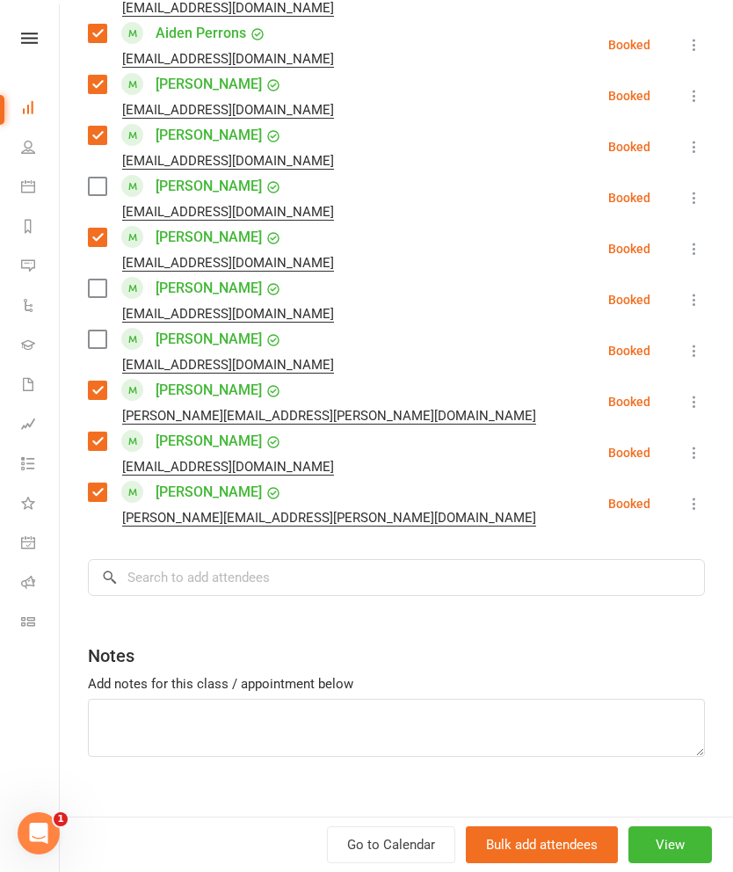
click at [578, 559] on input "search" at bounding box center [396, 577] width 617 height 37
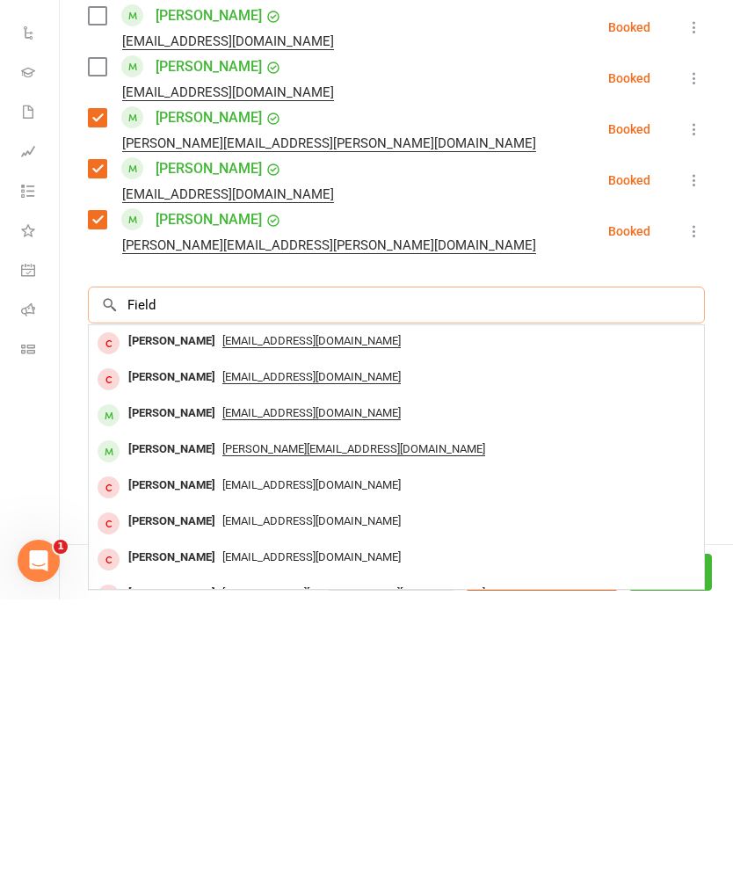
type input "Field"
click at [174, 673] on div "[PERSON_NAME]" at bounding box center [171, 685] width 101 height 25
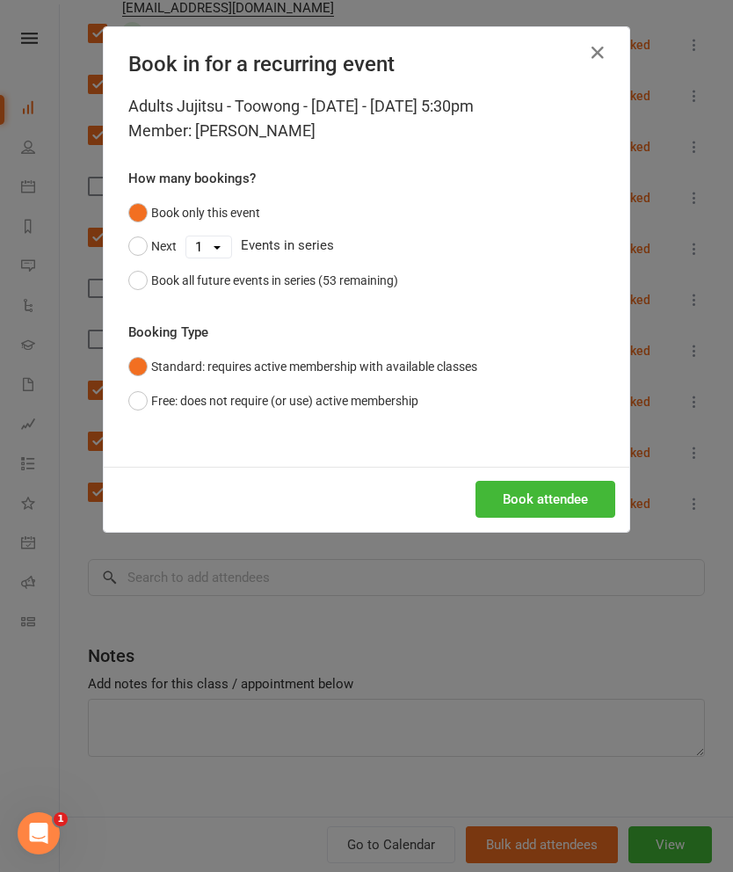
click at [546, 497] on button "Book attendee" at bounding box center [545, 499] width 140 height 37
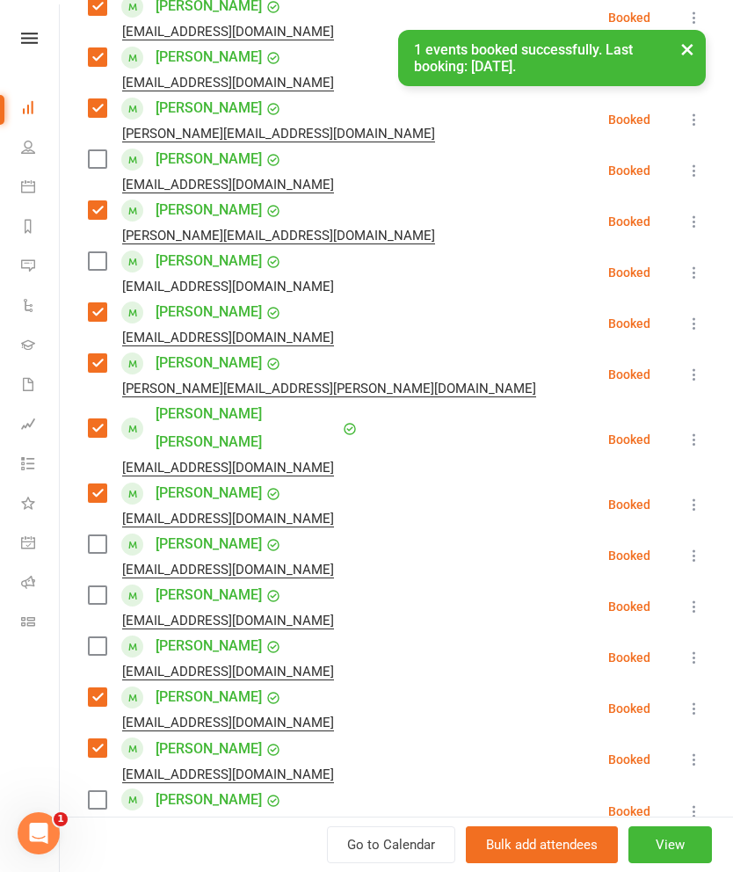
scroll to position [402, 0]
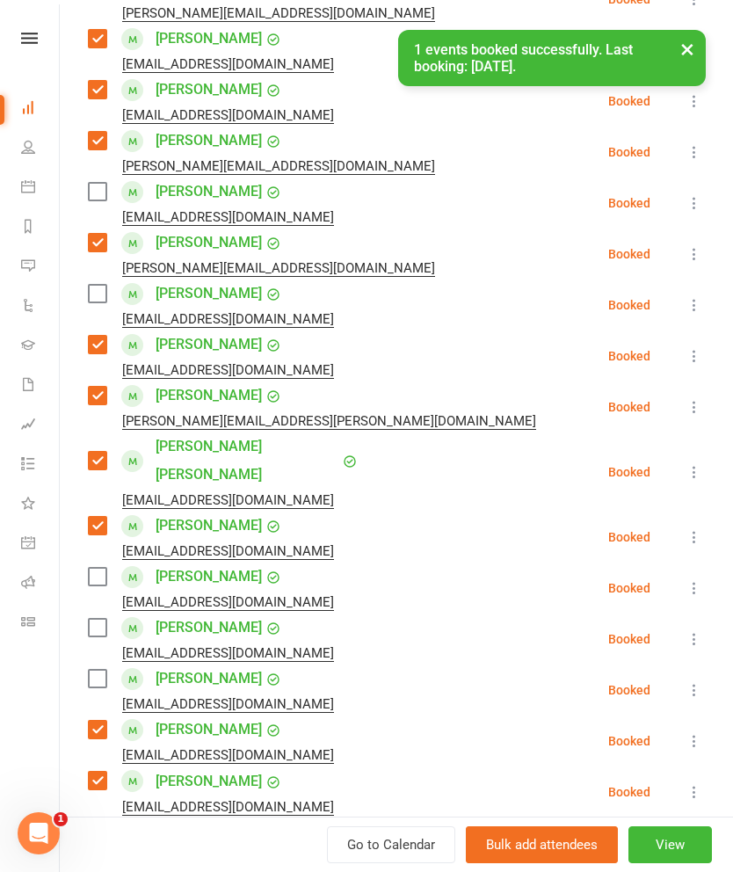
click at [94, 301] on label at bounding box center [97, 294] width 18 height 18
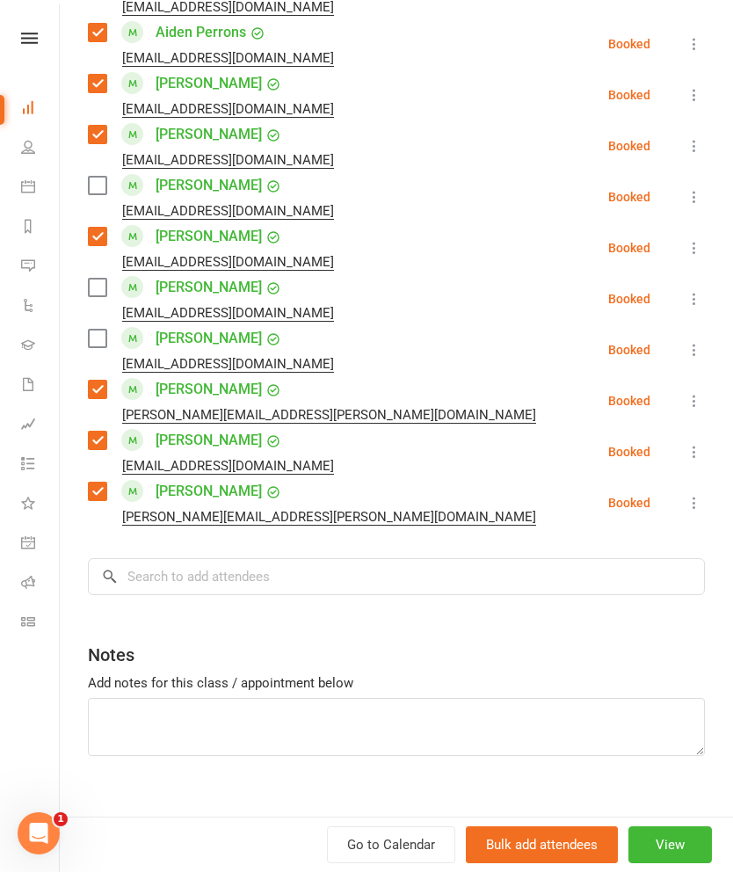
scroll to position [1252, 0]
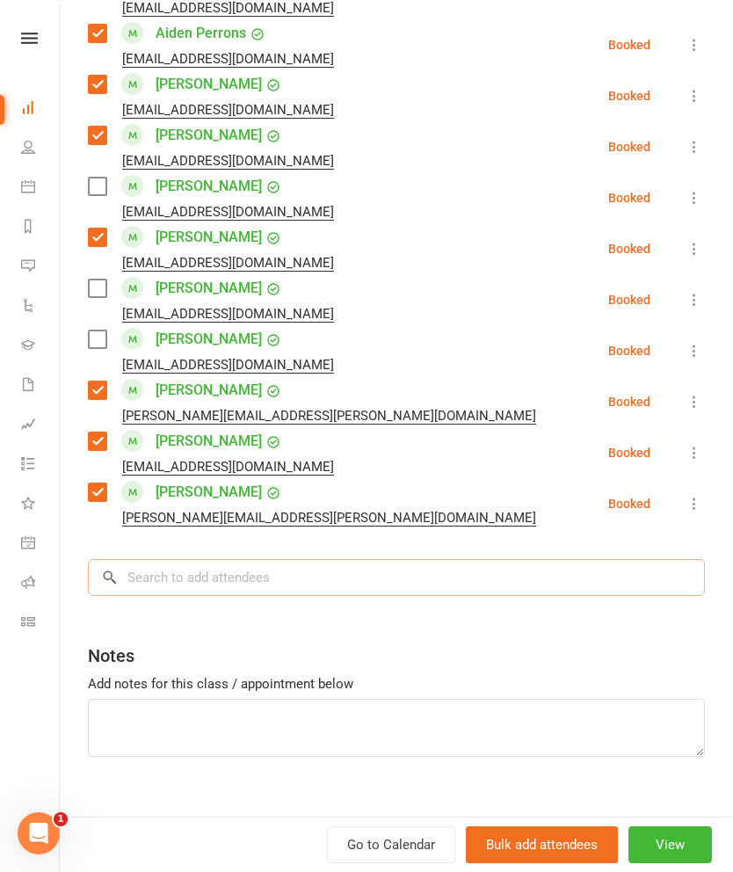
click at [622, 559] on input "search" at bounding box center [396, 577] width 617 height 37
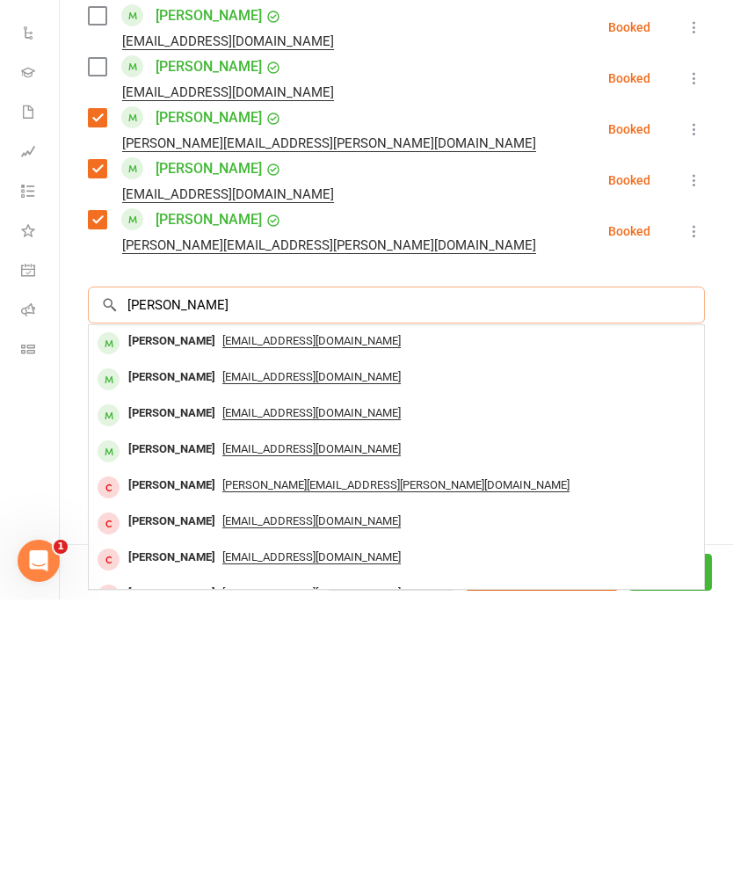
type input "[PERSON_NAME]"
click at [217, 637] on div "[PERSON_NAME]" at bounding box center [171, 649] width 101 height 25
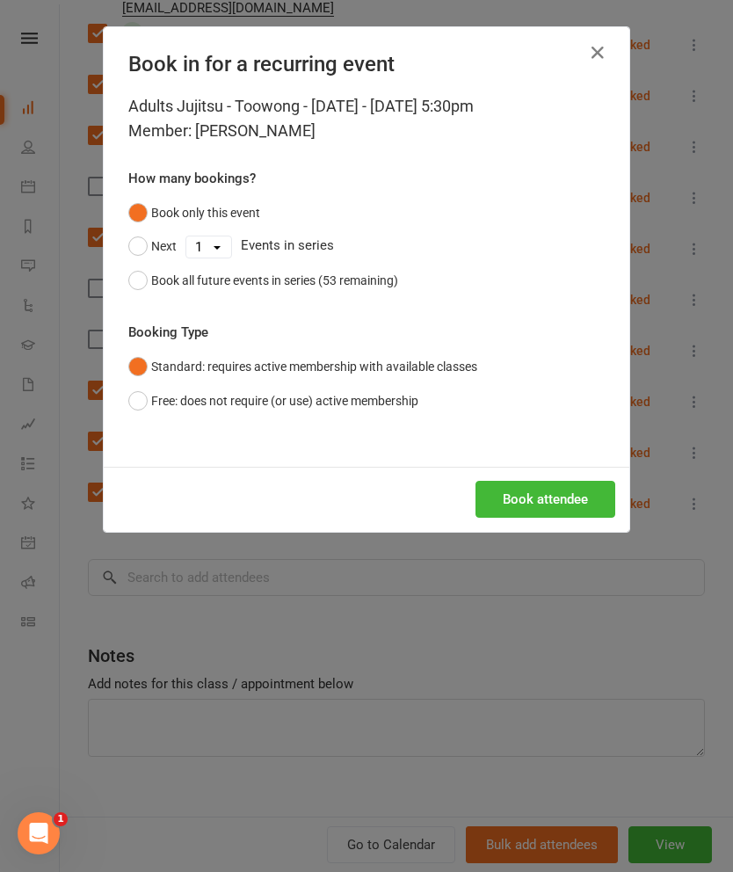
click at [142, 276] on button "Book all future events in series (53 remaining)" at bounding box center [263, 280] width 270 height 33
click at [562, 502] on button "Book attendee" at bounding box center [545, 499] width 140 height 37
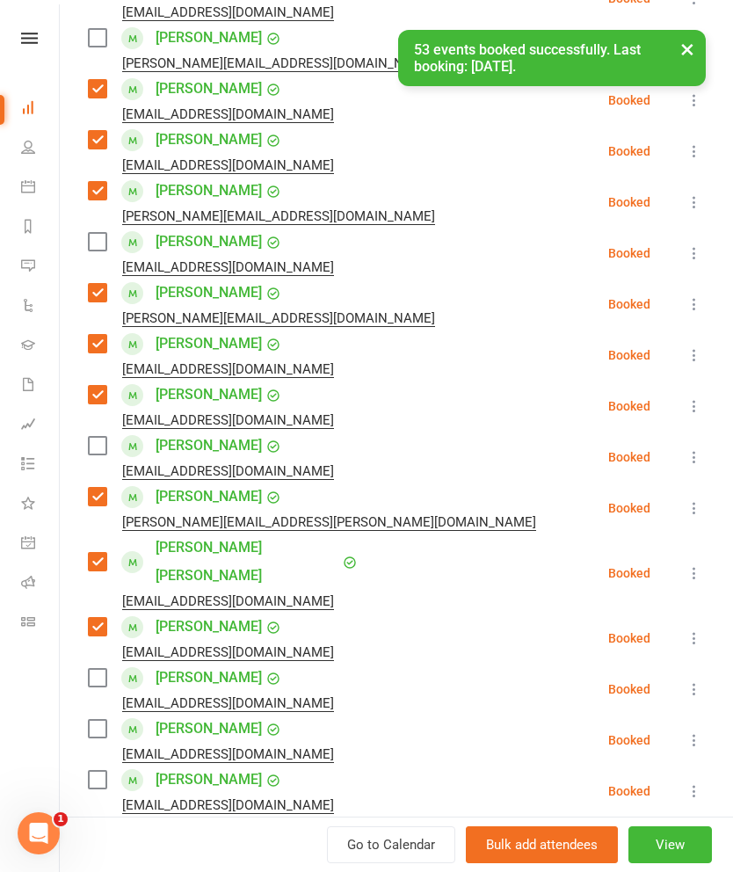
scroll to position [348, 0]
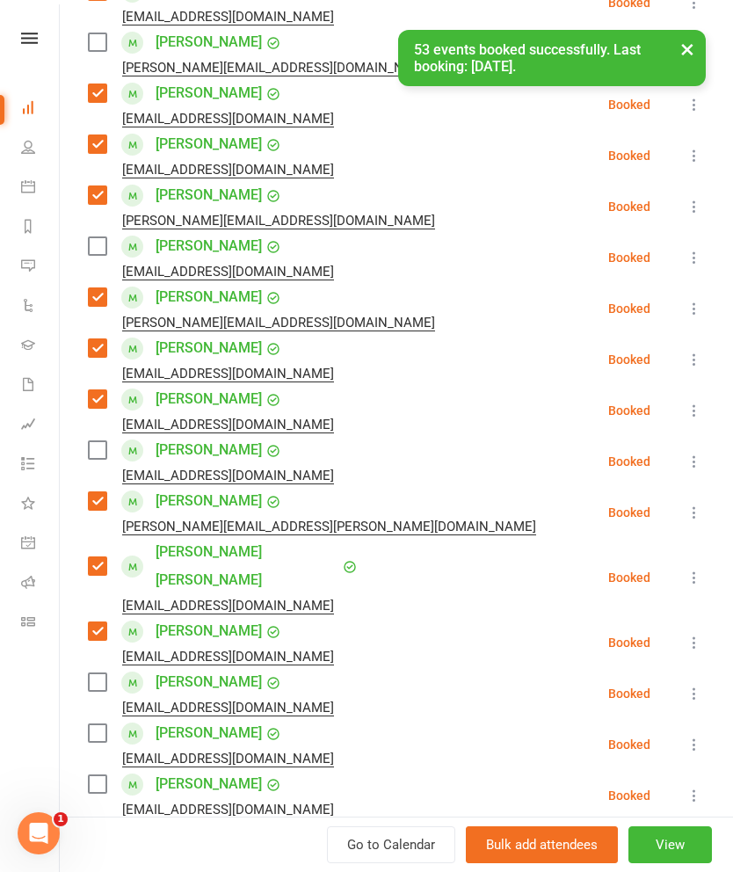
click at [100, 459] on label at bounding box center [97, 450] width 18 height 18
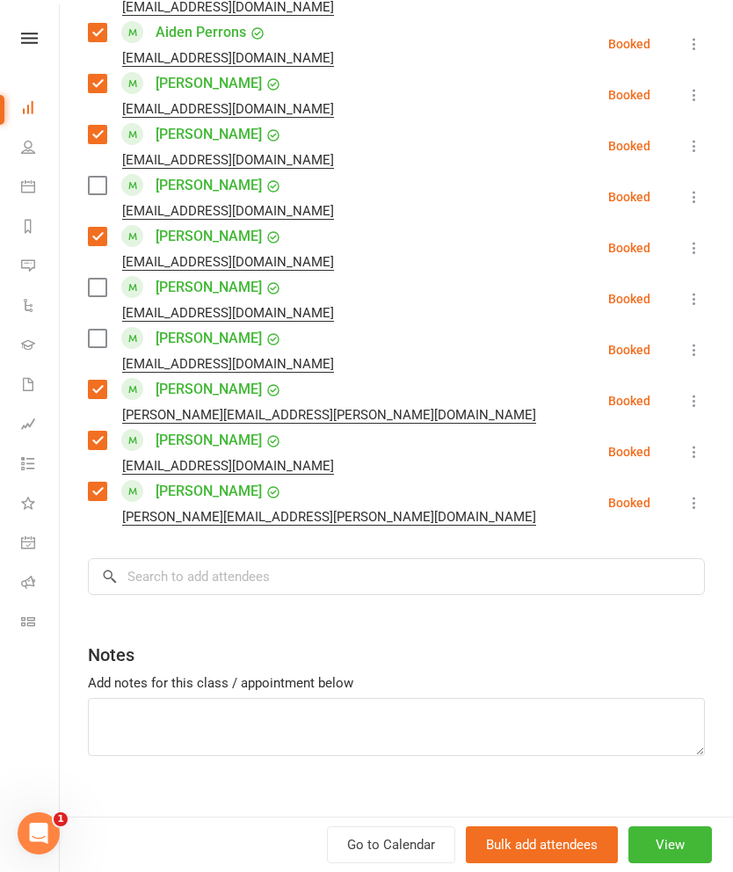
scroll to position [1303, 0]
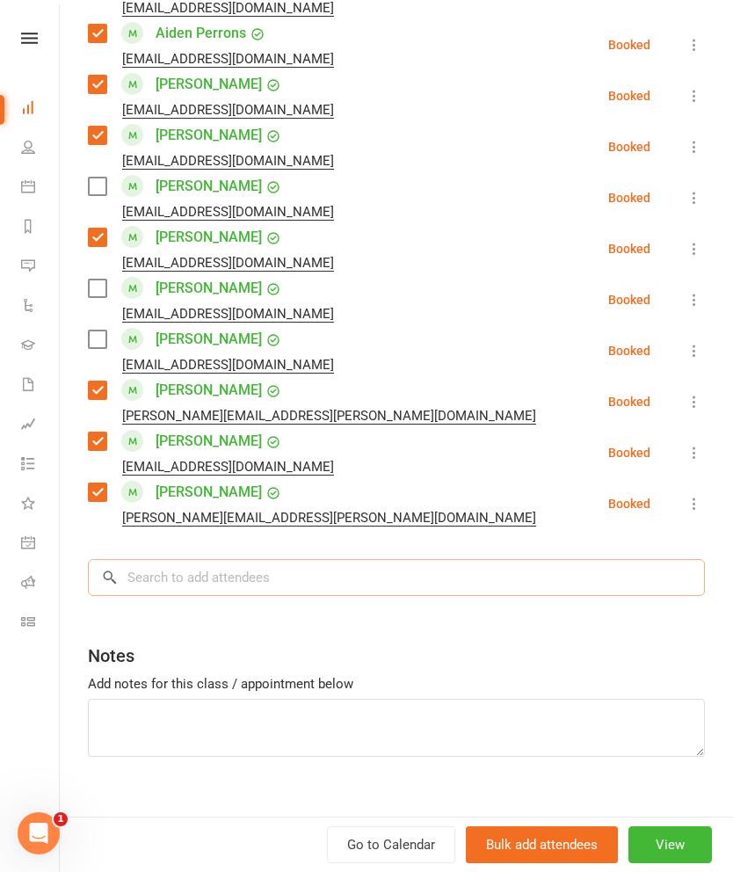
click at [607, 559] on input "search" at bounding box center [396, 577] width 617 height 37
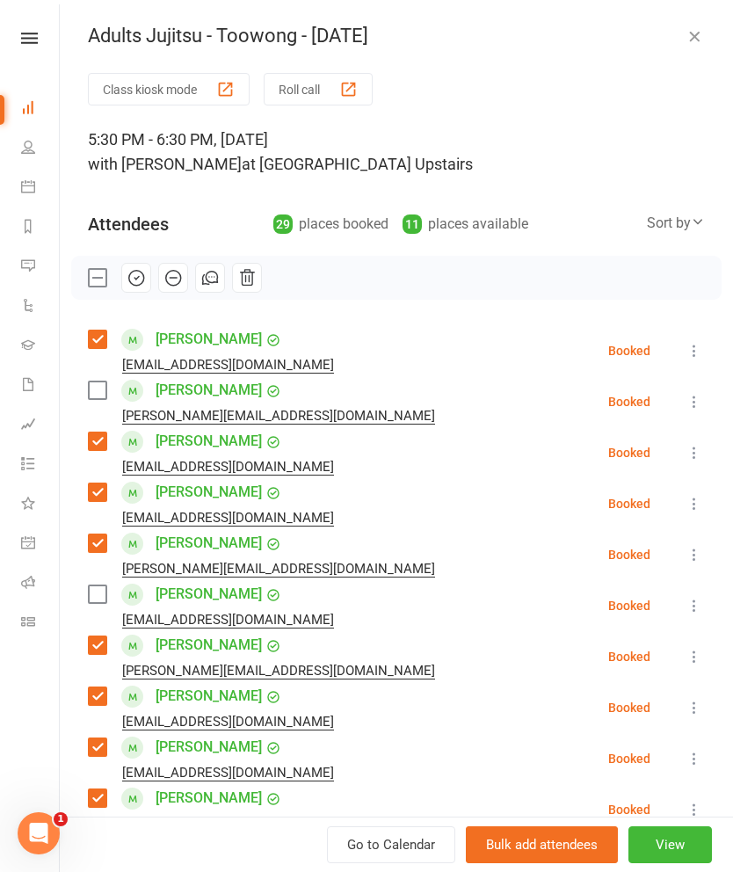
scroll to position [1933, 0]
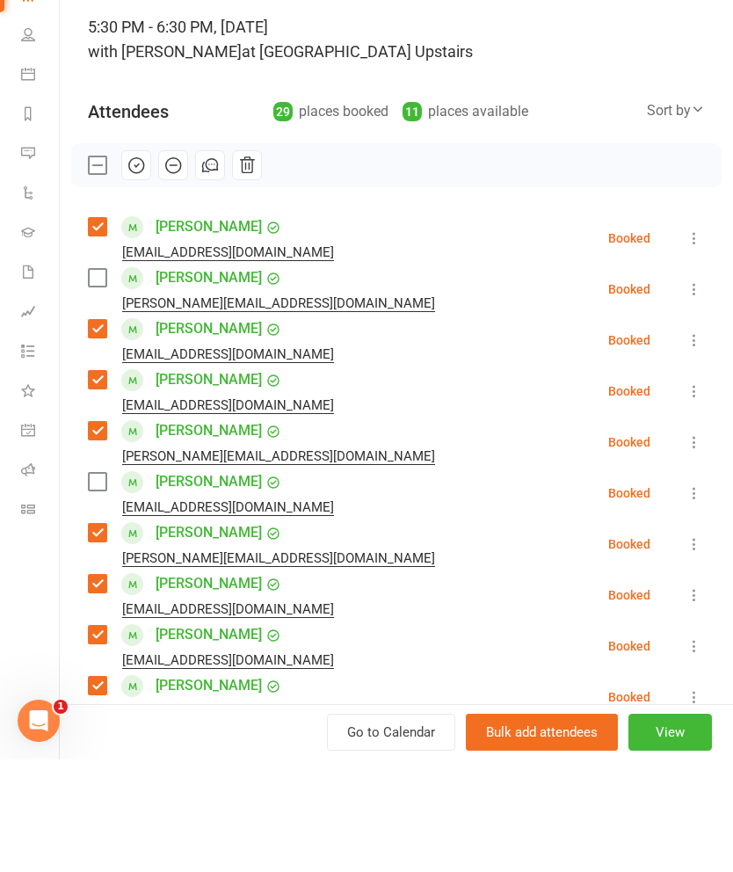
type input "[PERSON_NAME]"
click at [139, 268] on icon "button" at bounding box center [136, 277] width 19 height 19
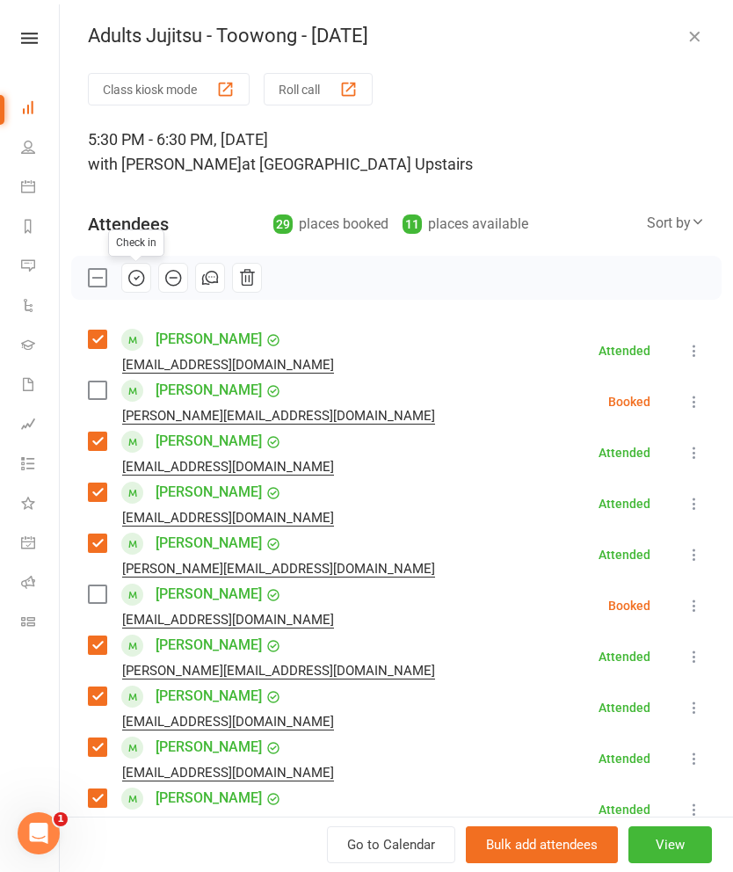
scroll to position [0, 0]
click at [352, 77] on button "Roll call" at bounding box center [318, 89] width 109 height 33
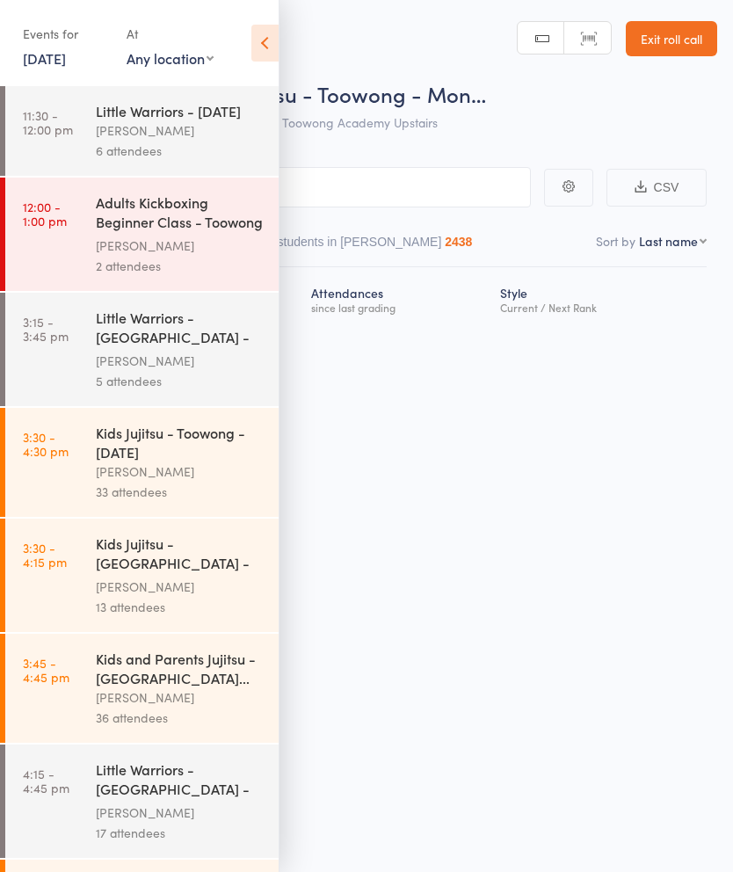
click at [247, 34] on div "Events for [DATE] [DATE] [DATE] Sun Mon Tue Wed Thu Fri Sat 31 27 28 29 30 31 0…" at bounding box center [139, 44] width 279 height 89
click at [262, 36] on icon at bounding box center [264, 43] width 27 height 37
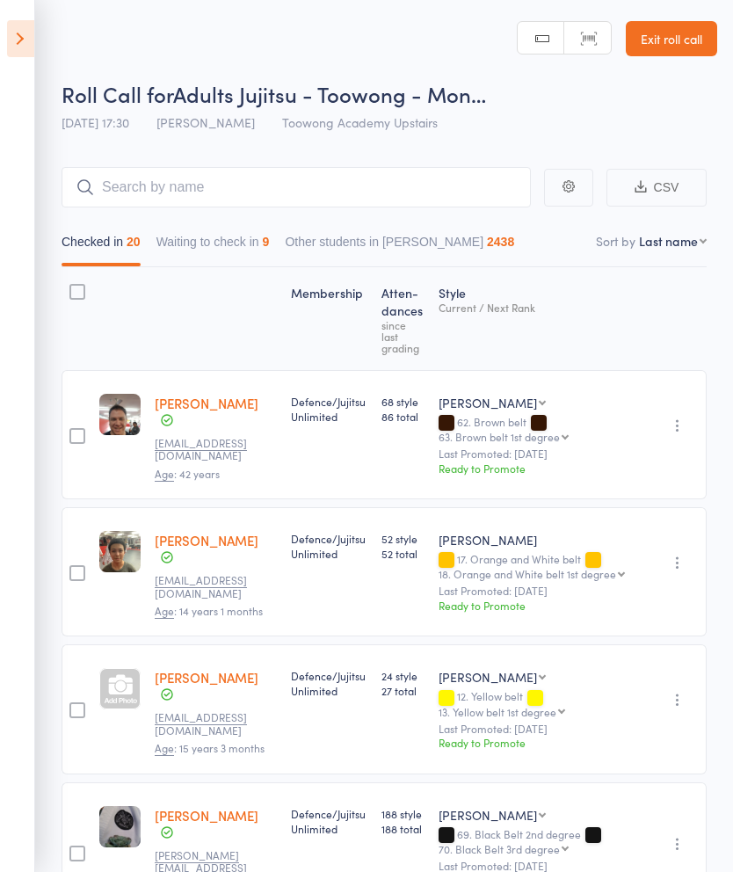
click at [473, 243] on button "Other students in [PERSON_NAME] 2438" at bounding box center [399, 246] width 229 height 40
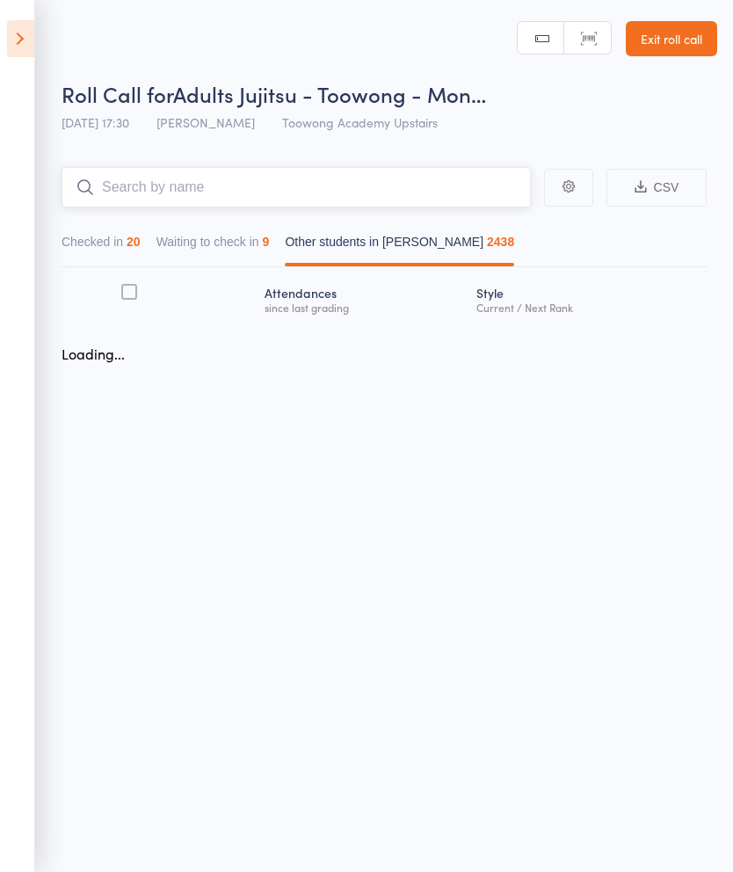
click at [474, 188] on input "search" at bounding box center [296, 187] width 469 height 40
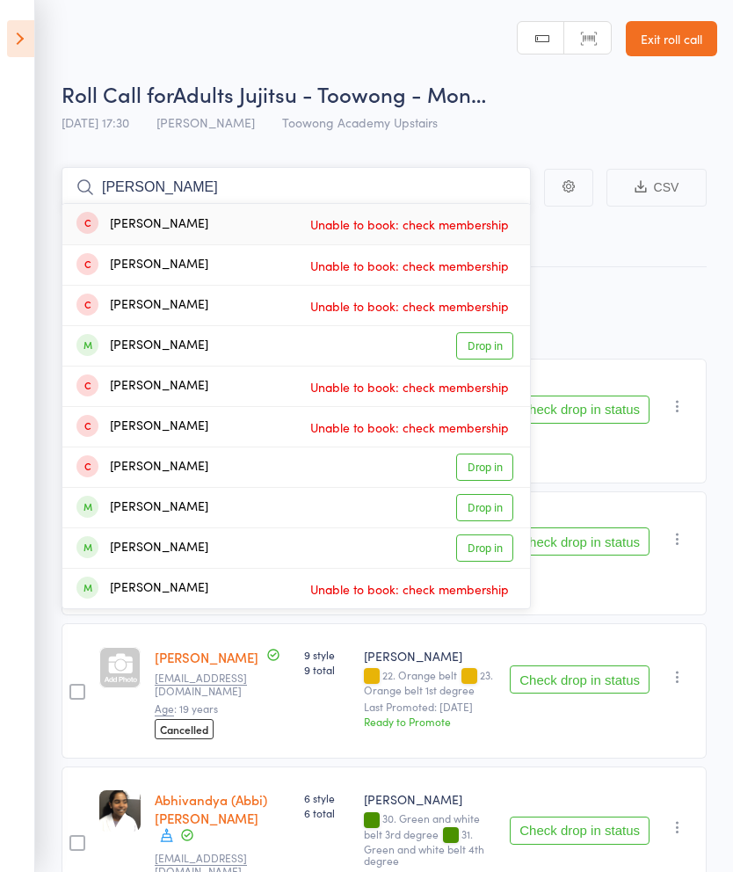
type input "[PERSON_NAME]"
click at [368, 342] on div "Adam Murray Drop in" at bounding box center [295, 346] width 467 height 40
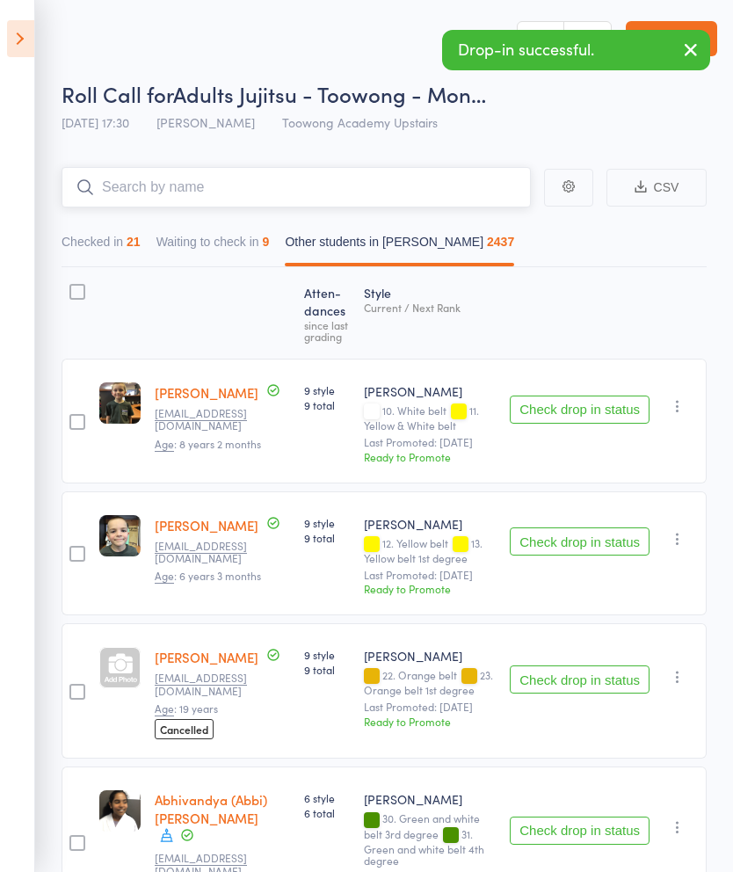
click at [235, 241] on button "Waiting to check in 9" at bounding box center [212, 246] width 113 height 40
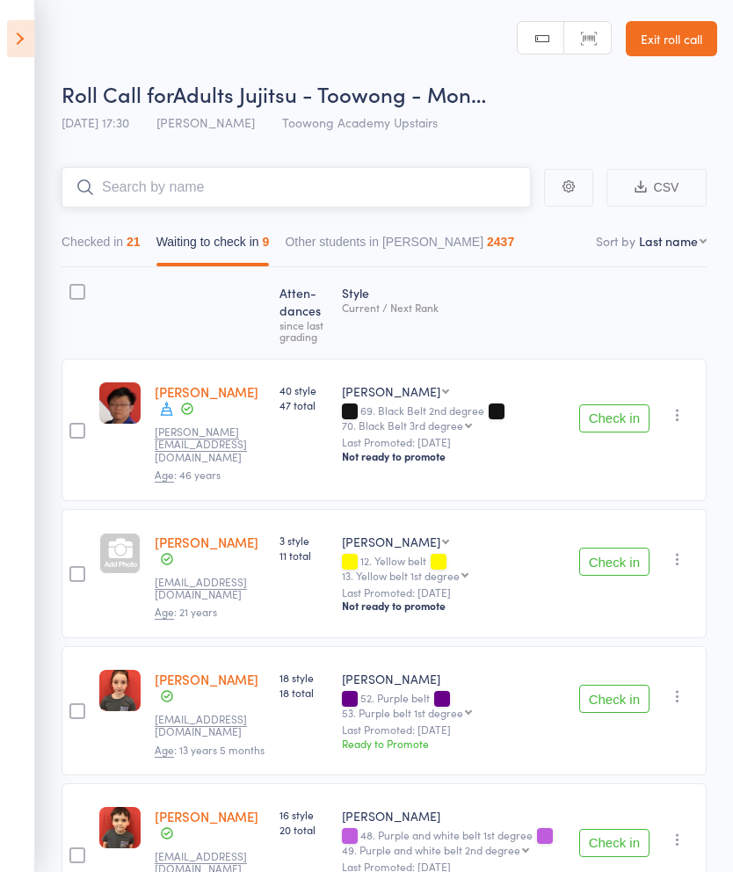
click at [118, 254] on button "Checked in 21" at bounding box center [101, 246] width 79 height 40
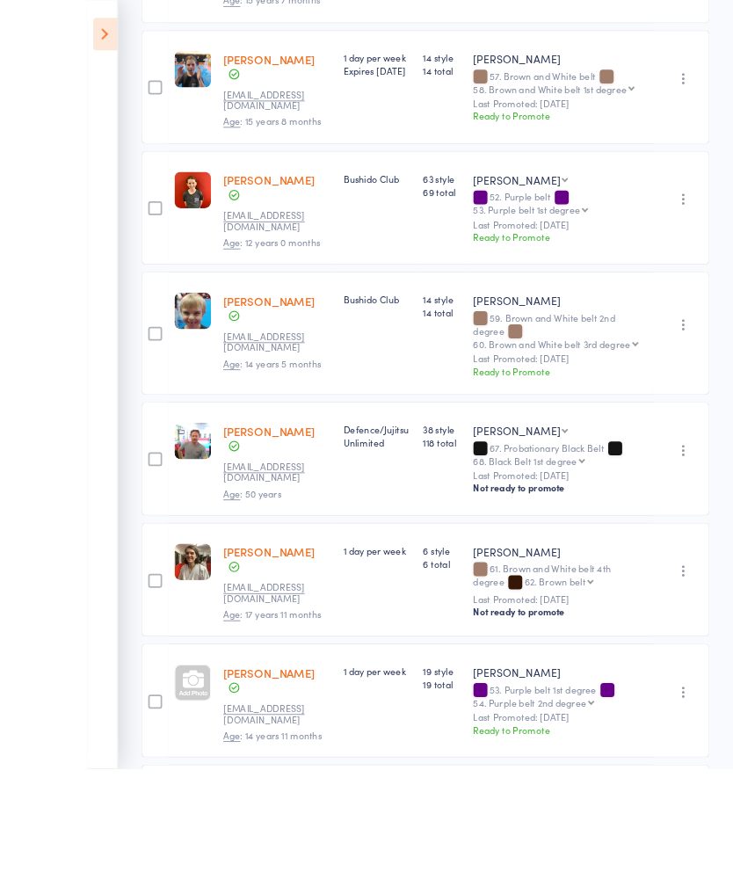
scroll to position [1807, 0]
